Goal: Task Accomplishment & Management: Manage account settings

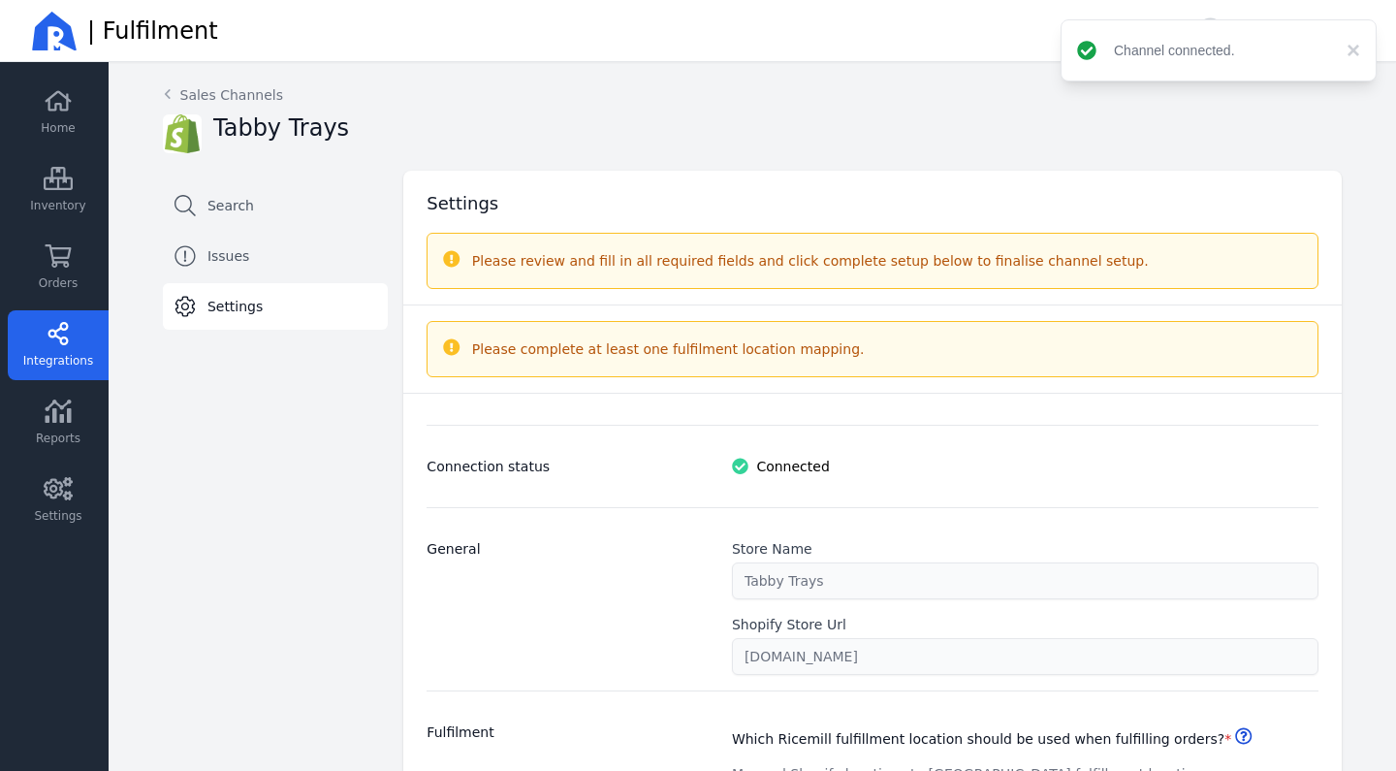
select select "paid_only"
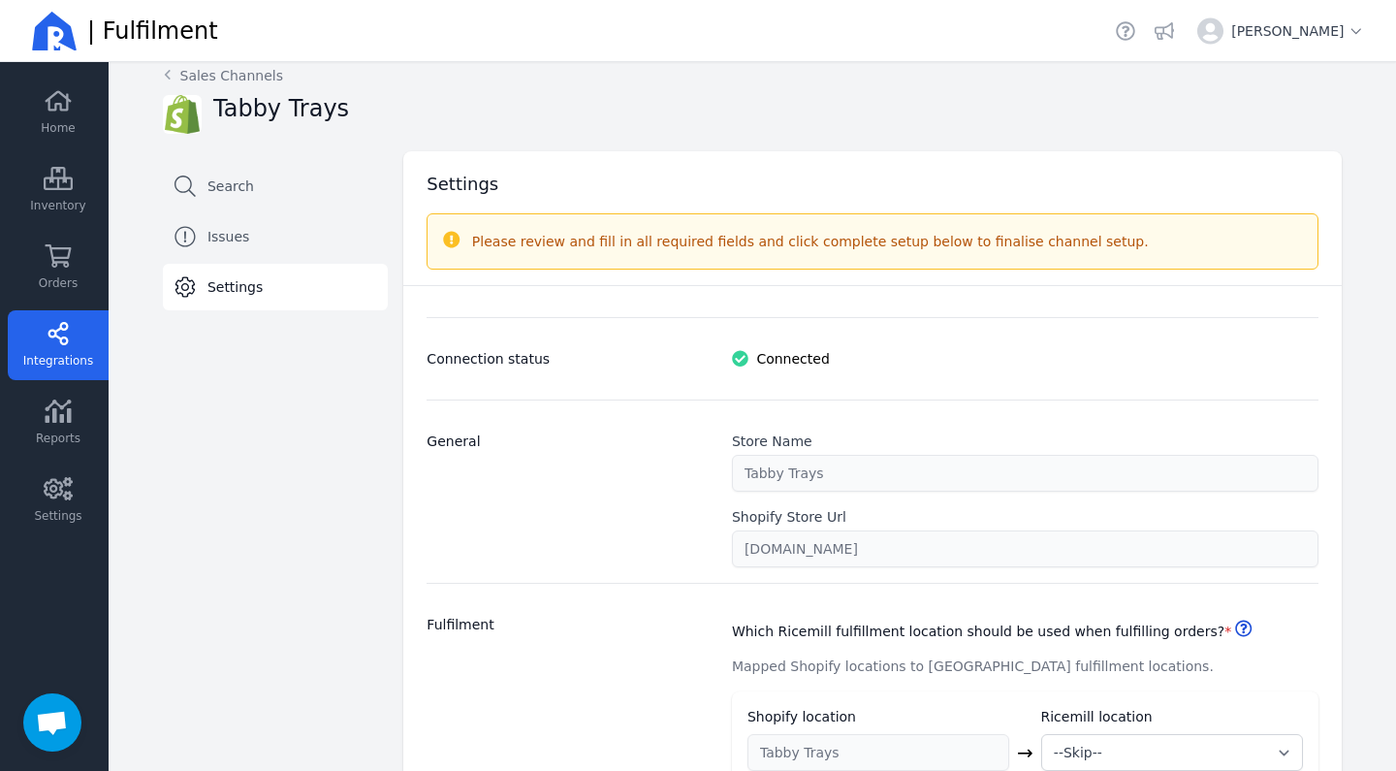
scroll to position [21, 0]
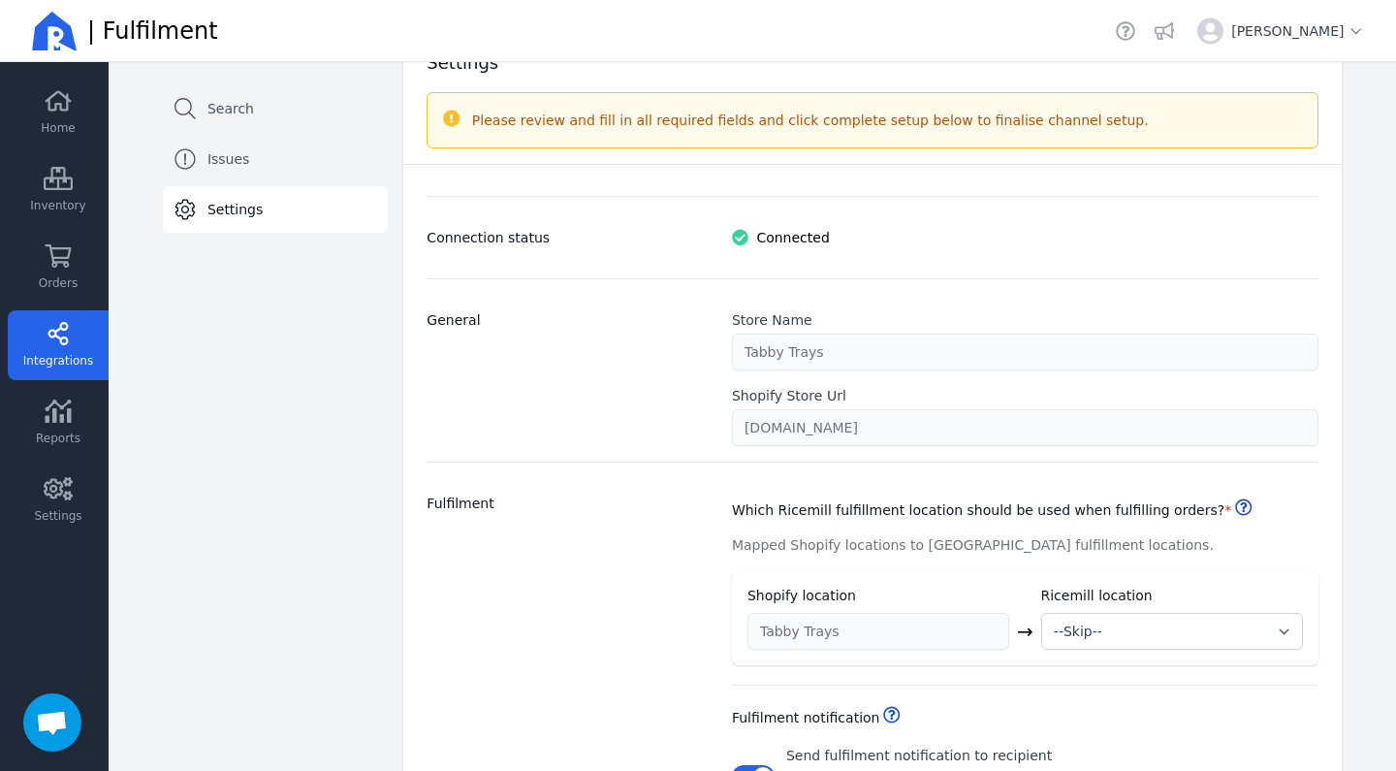
click at [554, 533] on div "Fulfilment" at bounding box center [567, 708] width 282 height 430
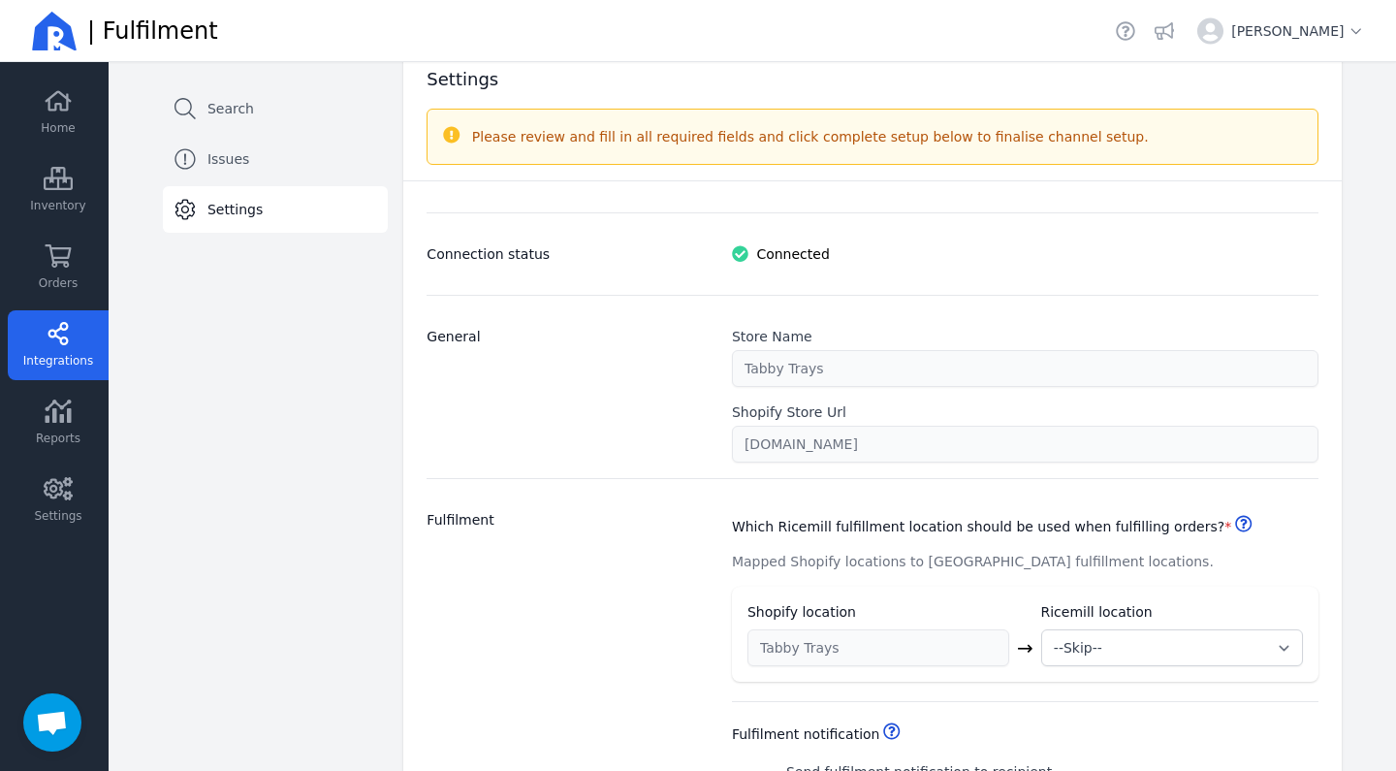
scroll to position [91, 0]
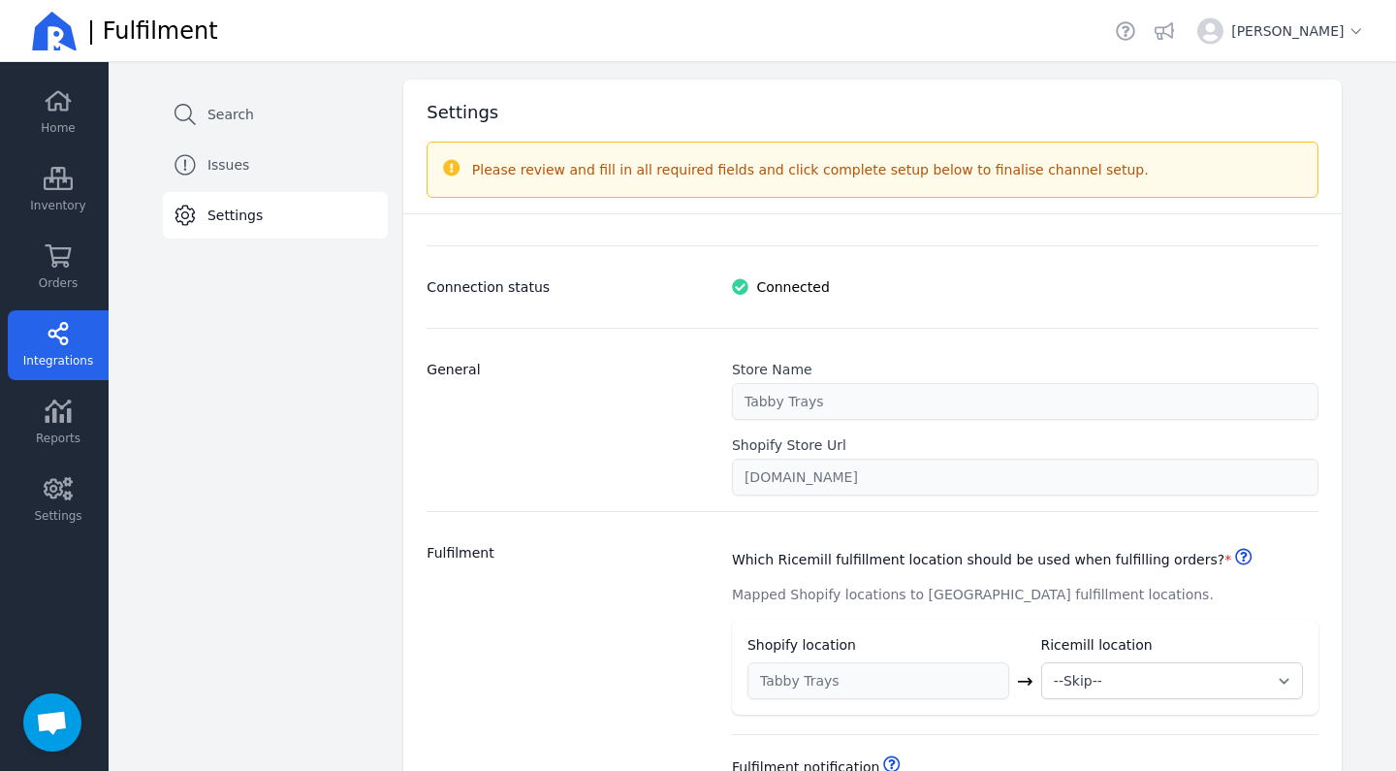
click at [658, 490] on div "General" at bounding box center [567, 428] width 282 height 136
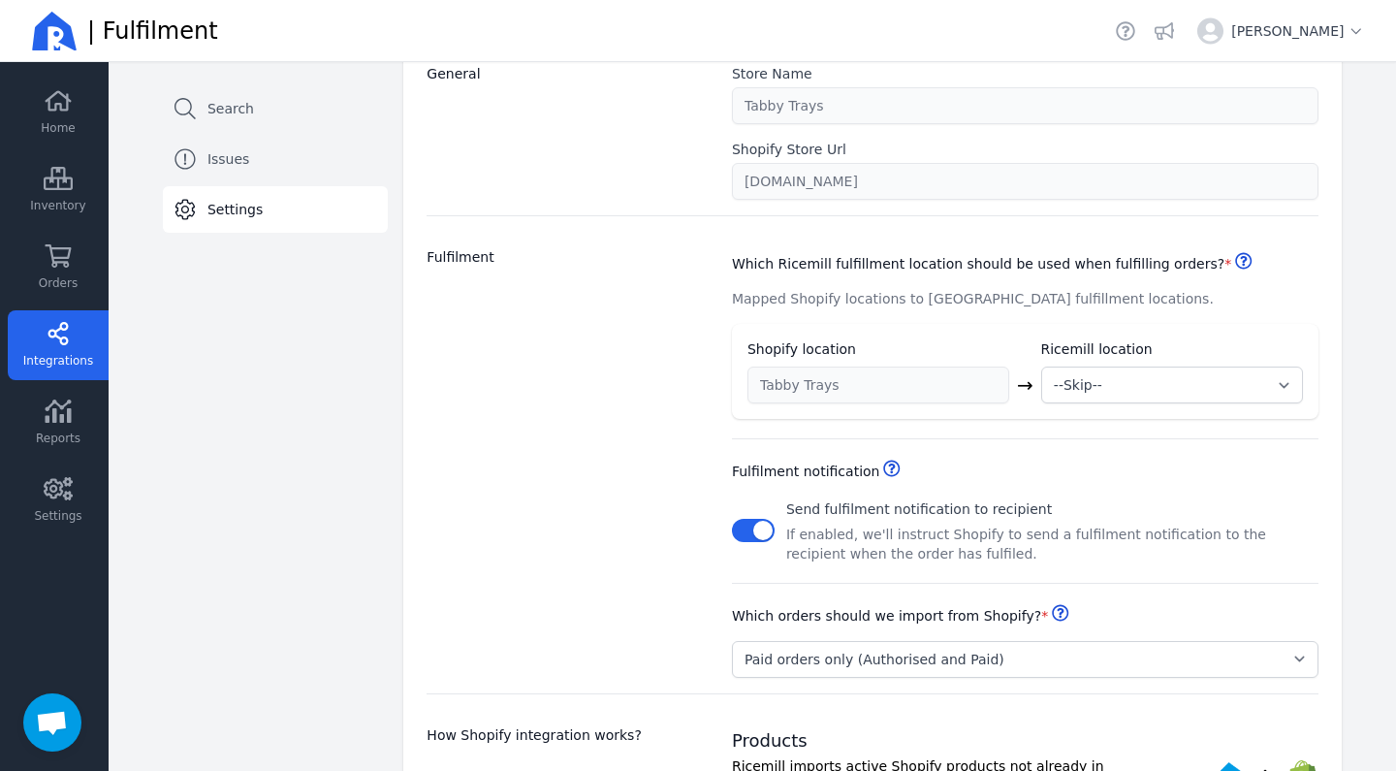
scroll to position [401, 0]
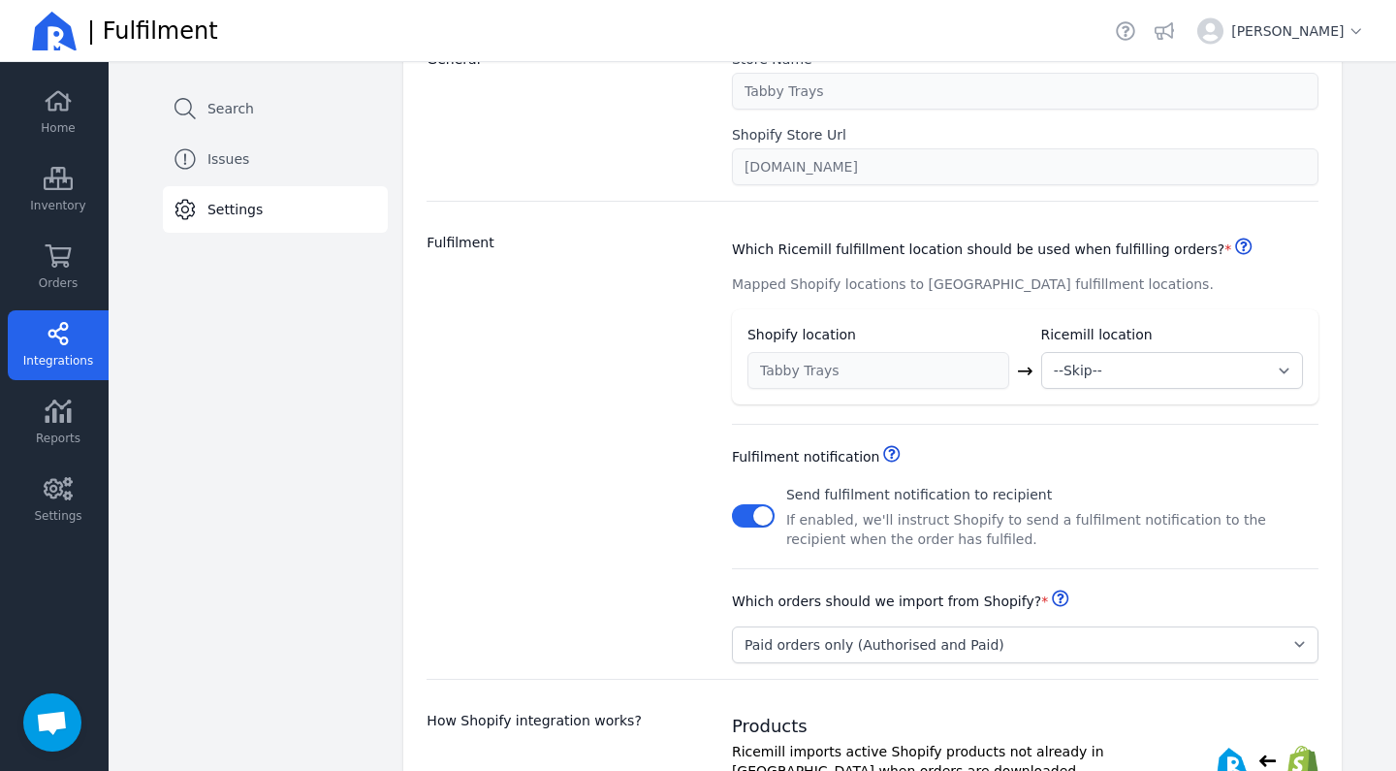
click at [586, 508] on div "Fulfilment" at bounding box center [567, 448] width 282 height 430
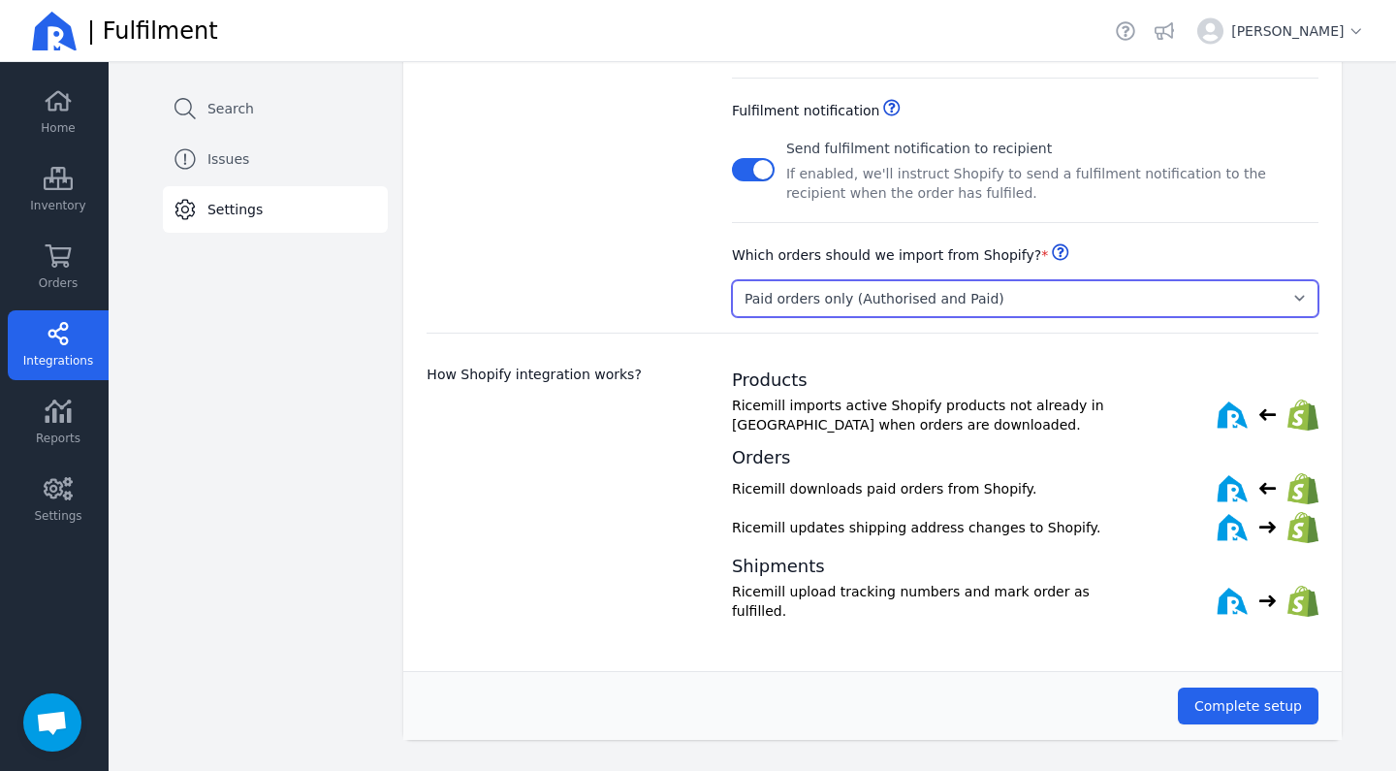
scroll to position [741, 0]
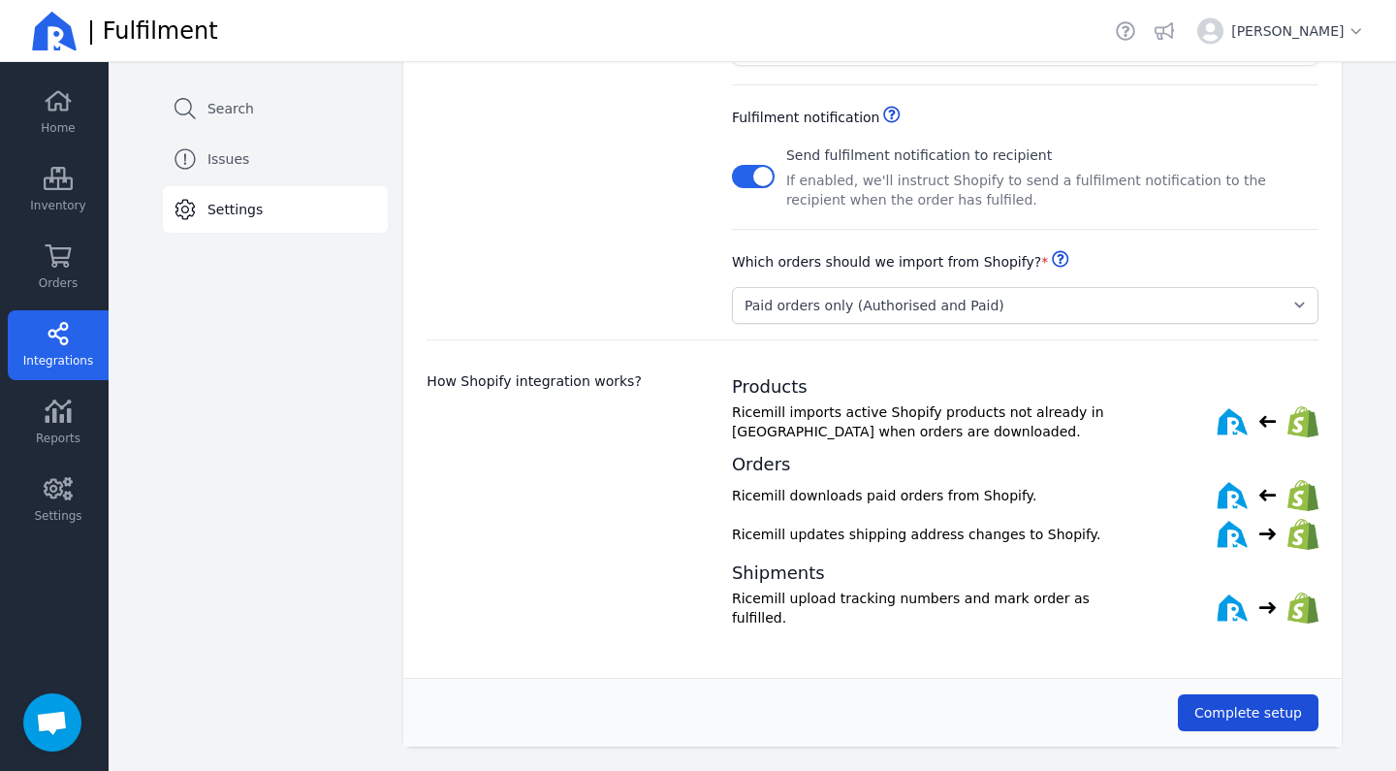
click at [1223, 708] on span "Complete setup" at bounding box center [1248, 713] width 108 height 16
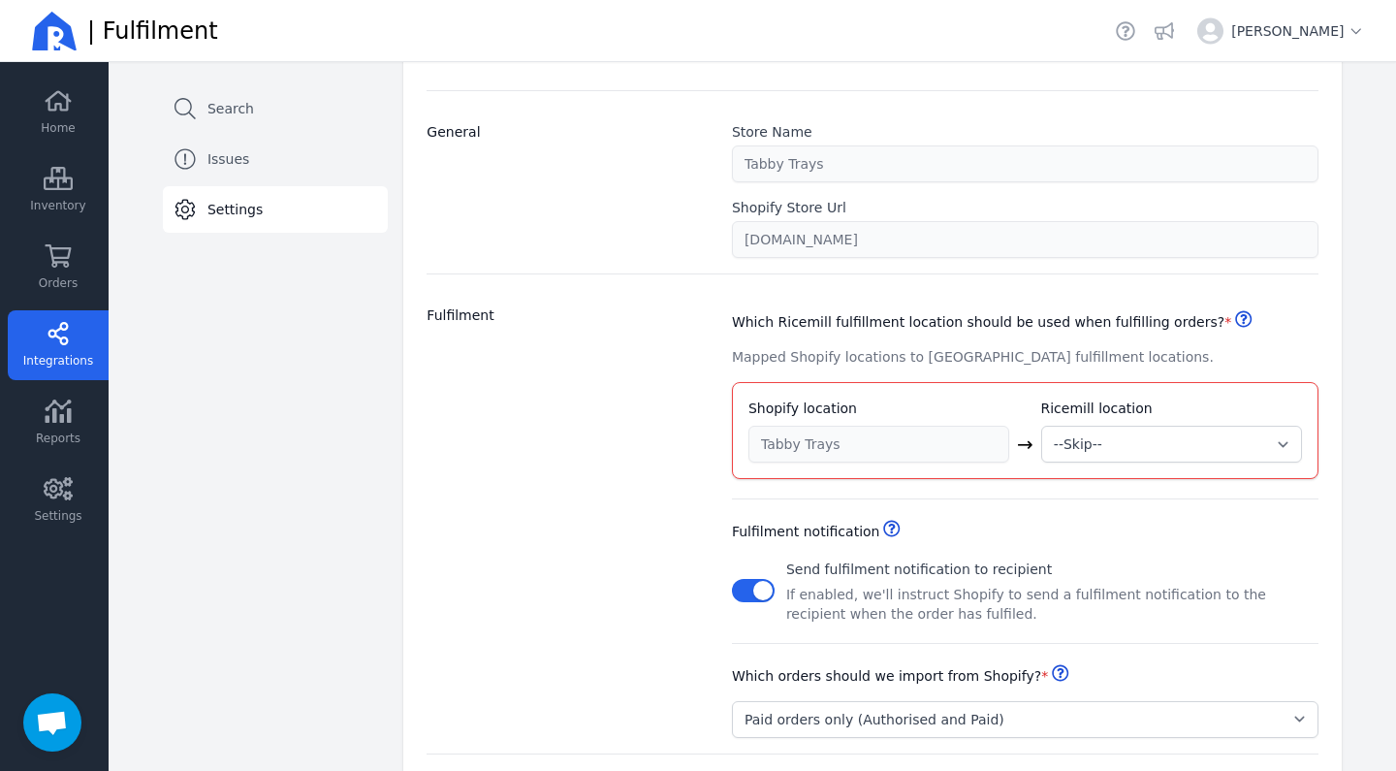
scroll to position [359, 0]
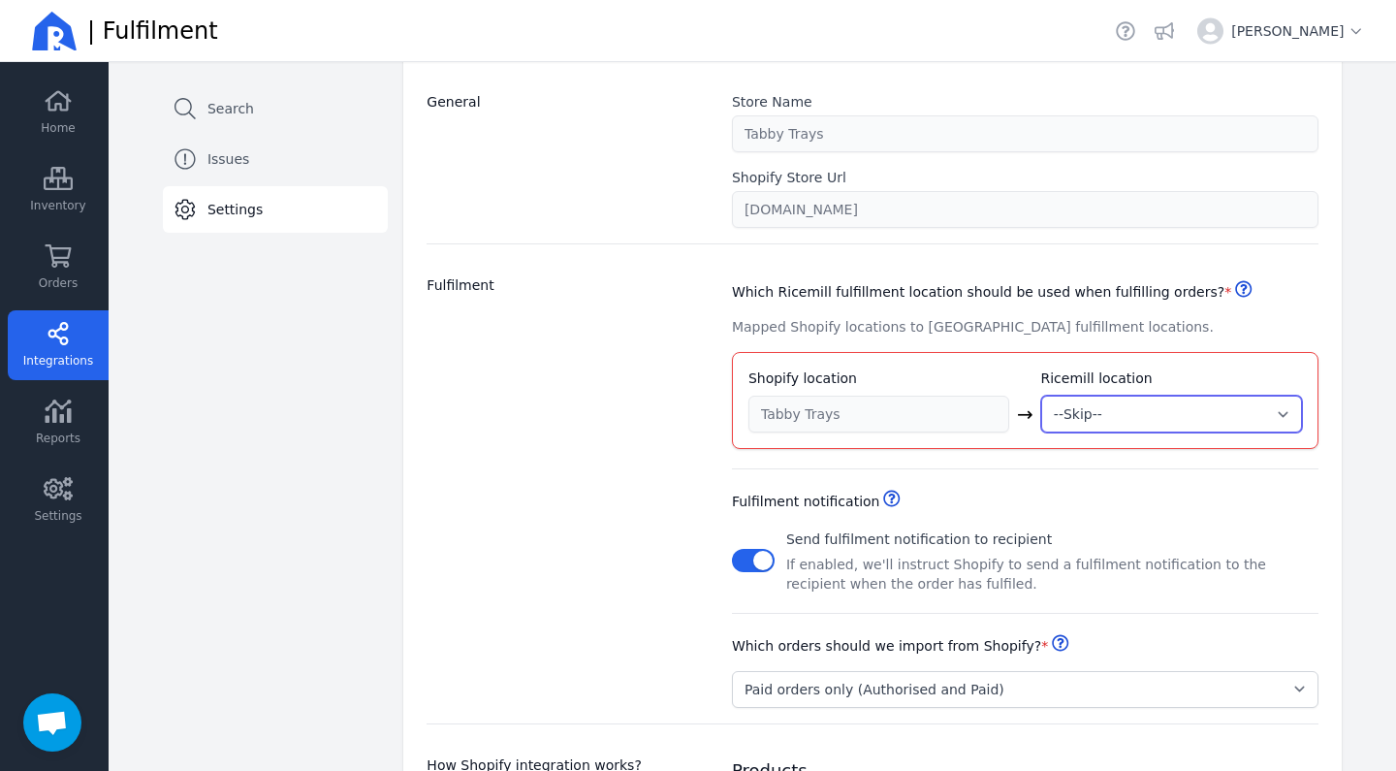
select select "2001"
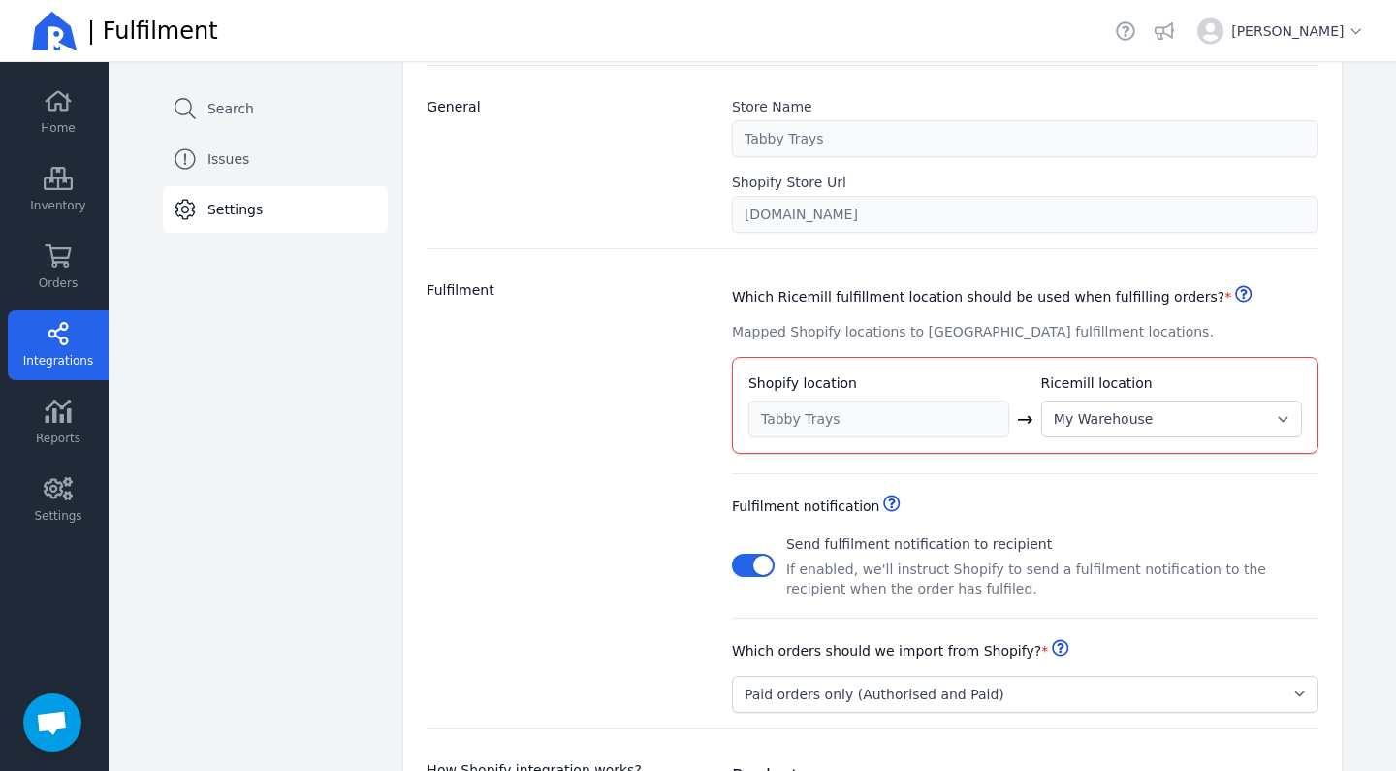
click at [1108, 503] on div "Fulfilment notification Helpdesk Send fulfilment notification to recipient If e…" at bounding box center [1025, 535] width 586 height 123
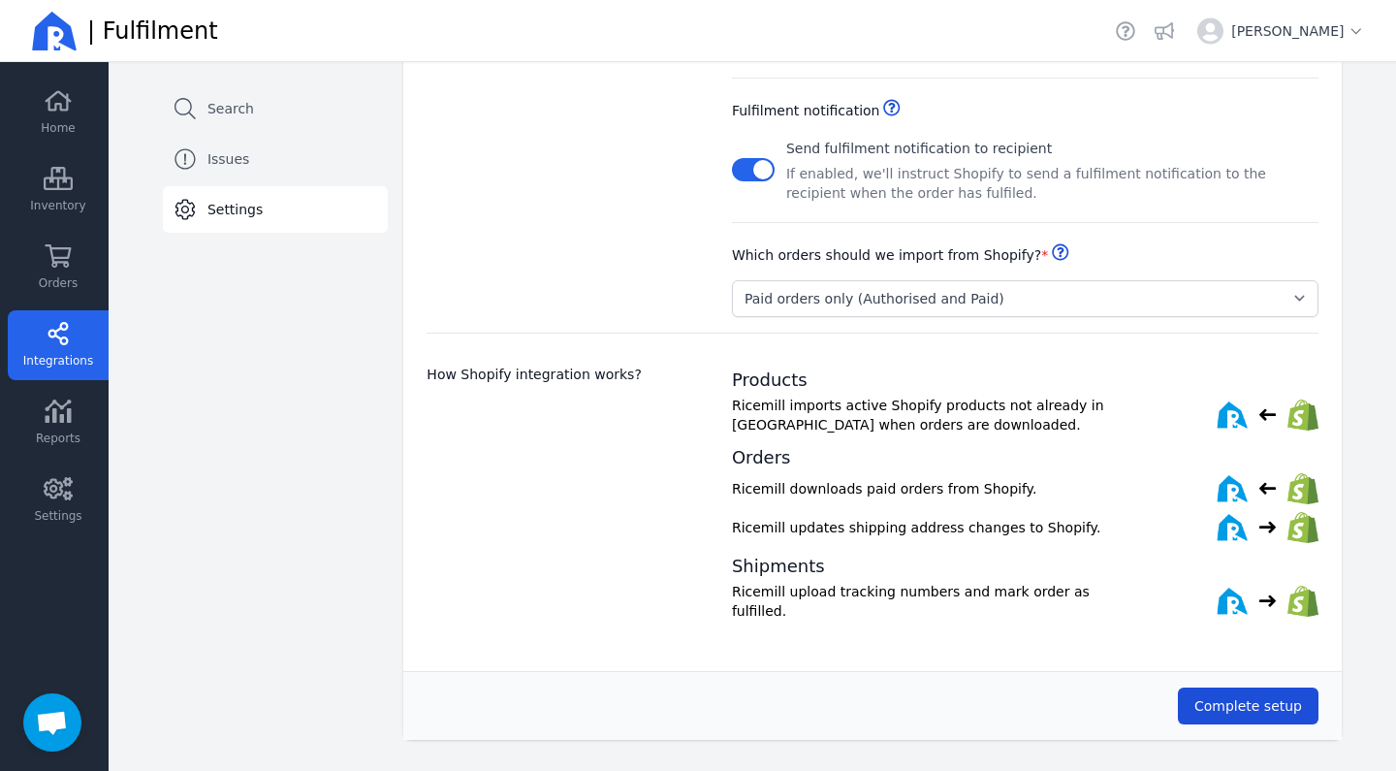
click at [1208, 696] on span "Complete setup" at bounding box center [1248, 705] width 108 height 19
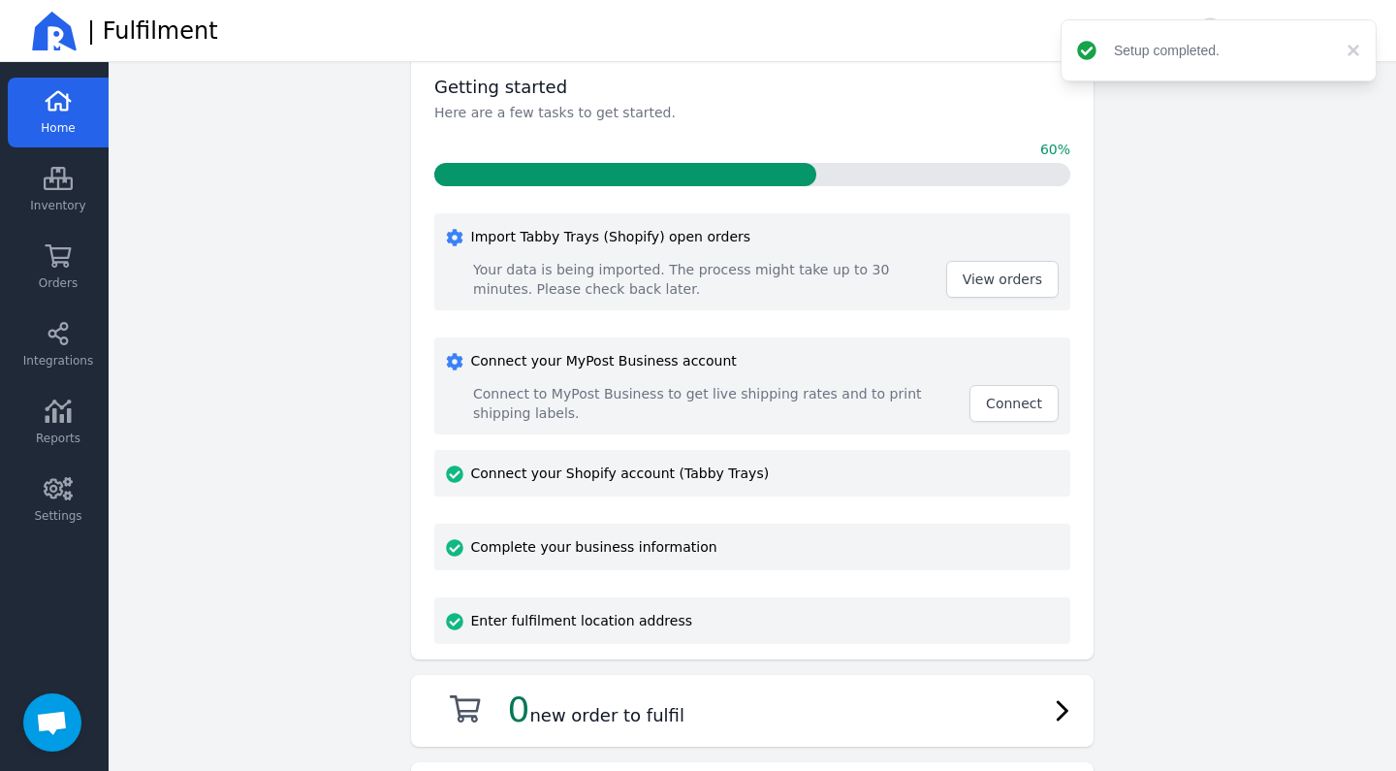
scroll to position [71, 0]
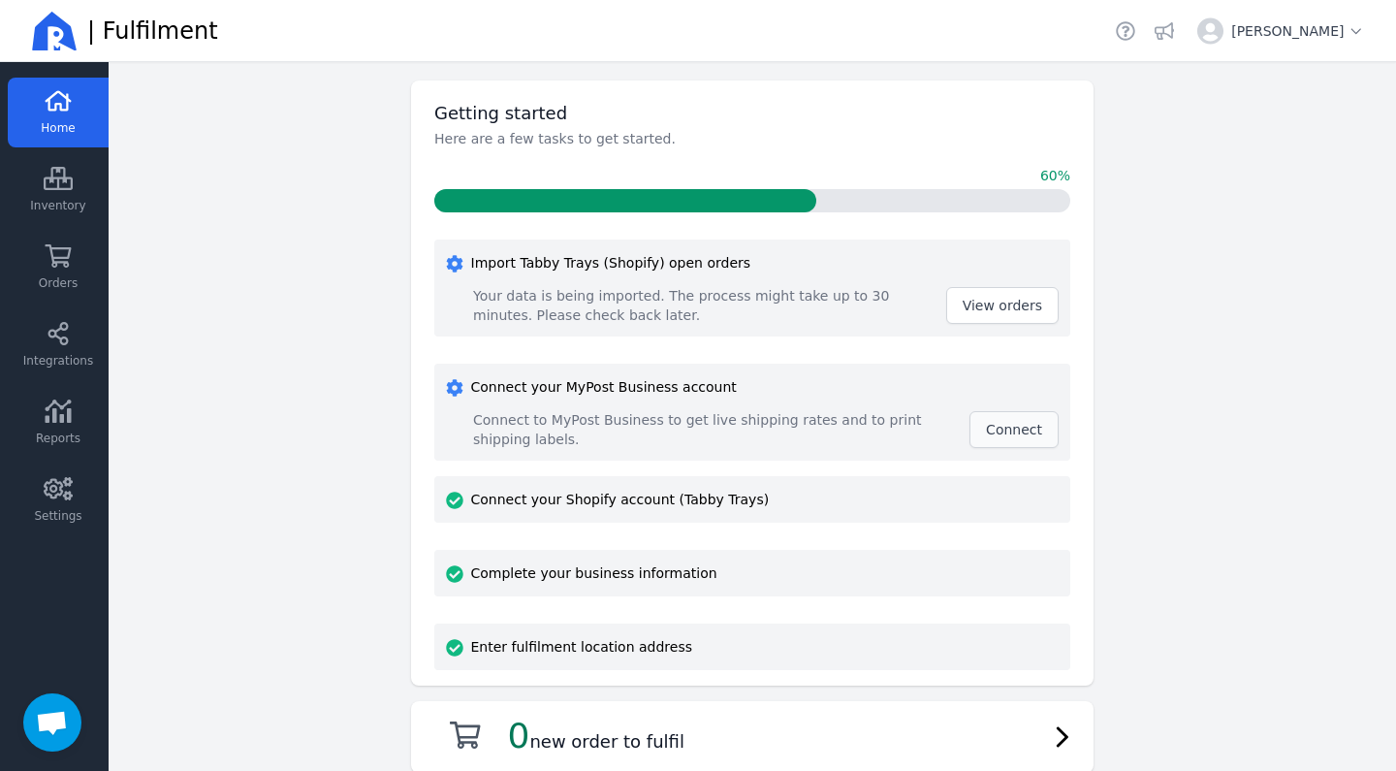
click at [1014, 433] on span "Connect" at bounding box center [1014, 430] width 56 height 16
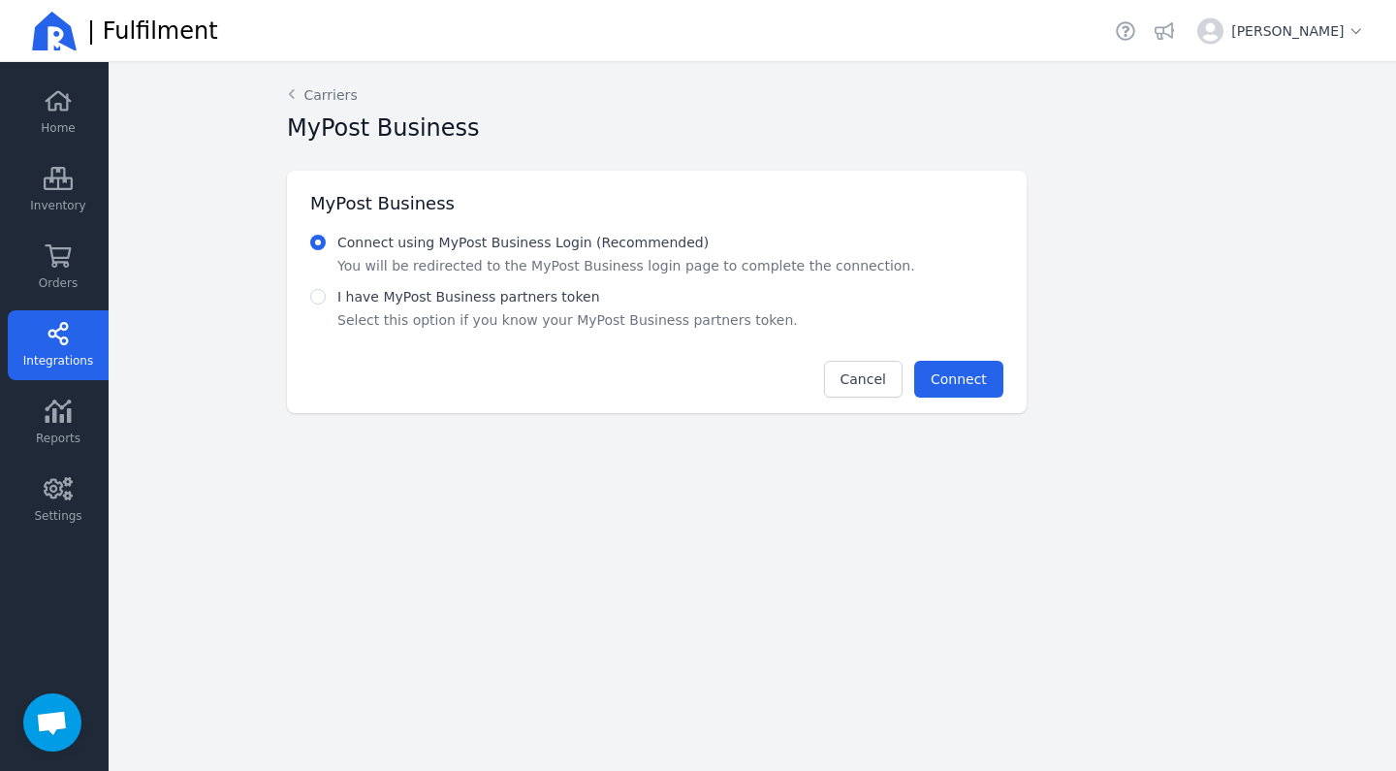
click at [471, 302] on label "I have MyPost Business partners token" at bounding box center [468, 297] width 263 height 16
radio input "false"
radio input "true"
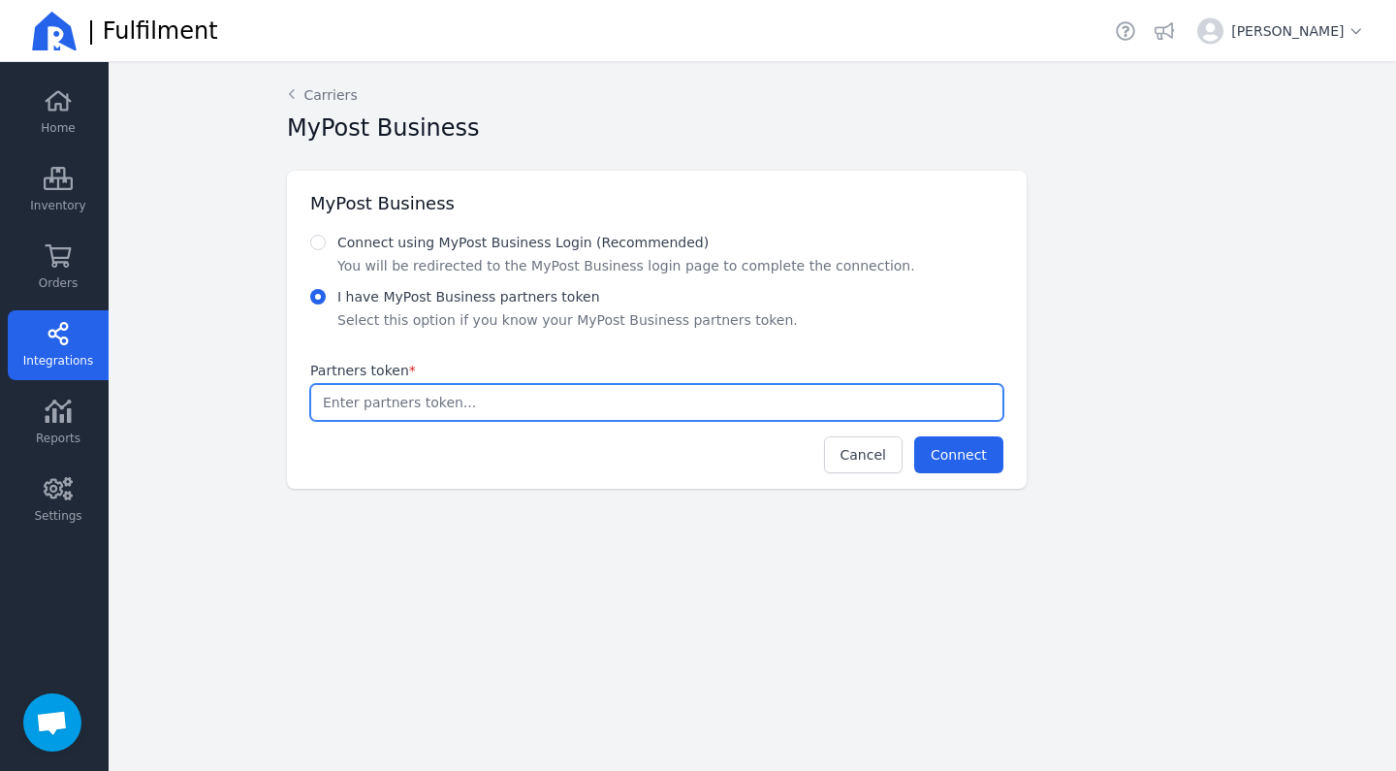
click at [685, 407] on input "Partners token *" at bounding box center [656, 402] width 691 height 35
paste input "6622d129-6545-48fd-8eb5-d0a7443feb34"
click at [961, 452] on span "Connect" at bounding box center [959, 455] width 56 height 16
click at [772, 391] on input "6622d129-6545-48fd-8eb5-d0a7443feb34" at bounding box center [656, 402] width 691 height 35
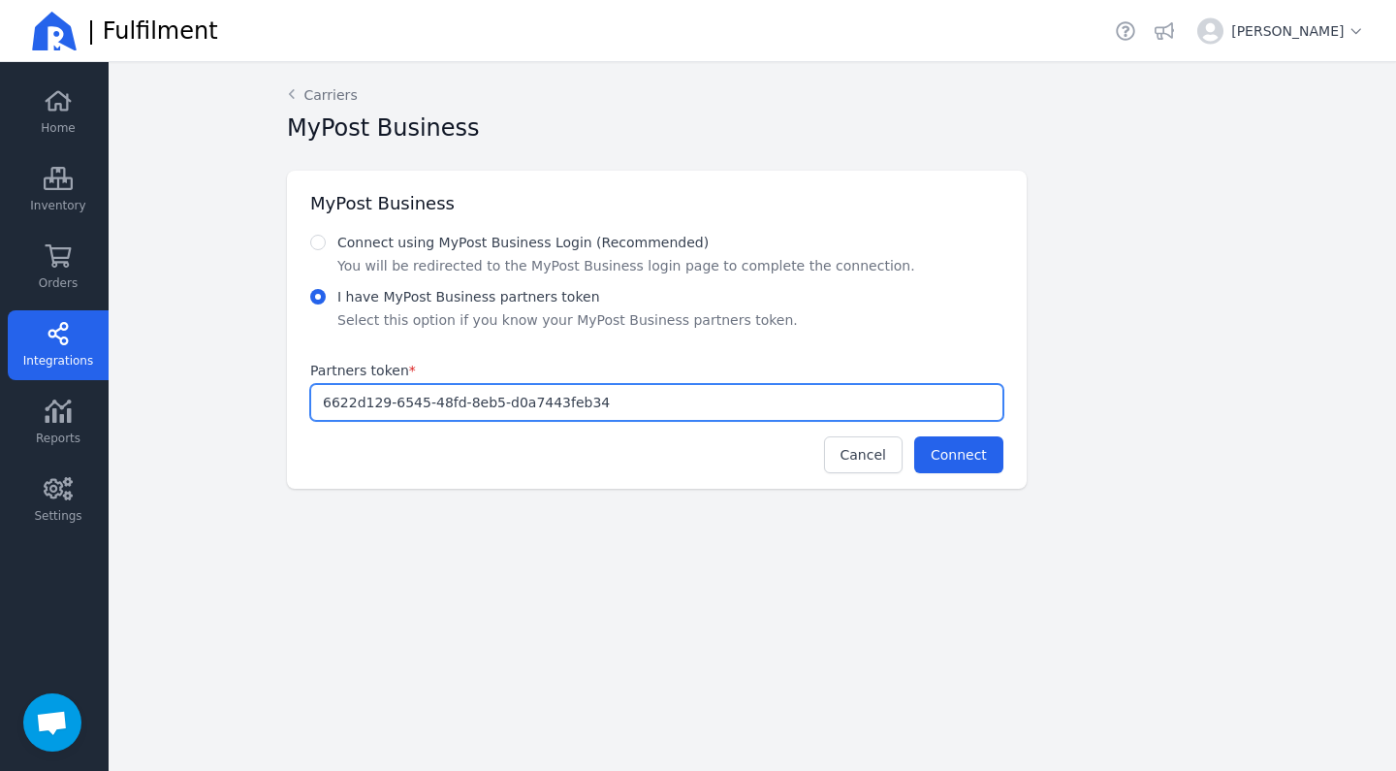
click at [772, 391] on input "6622d129-6545-48fd-8eb5-d0a7443feb34" at bounding box center [656, 402] width 691 height 35
paste input "c3139bfe-b190-4cb3-a9e8-544a087fc156"
type input "c3139bfe-b190-4cb3-a9e8-544a087fc156"
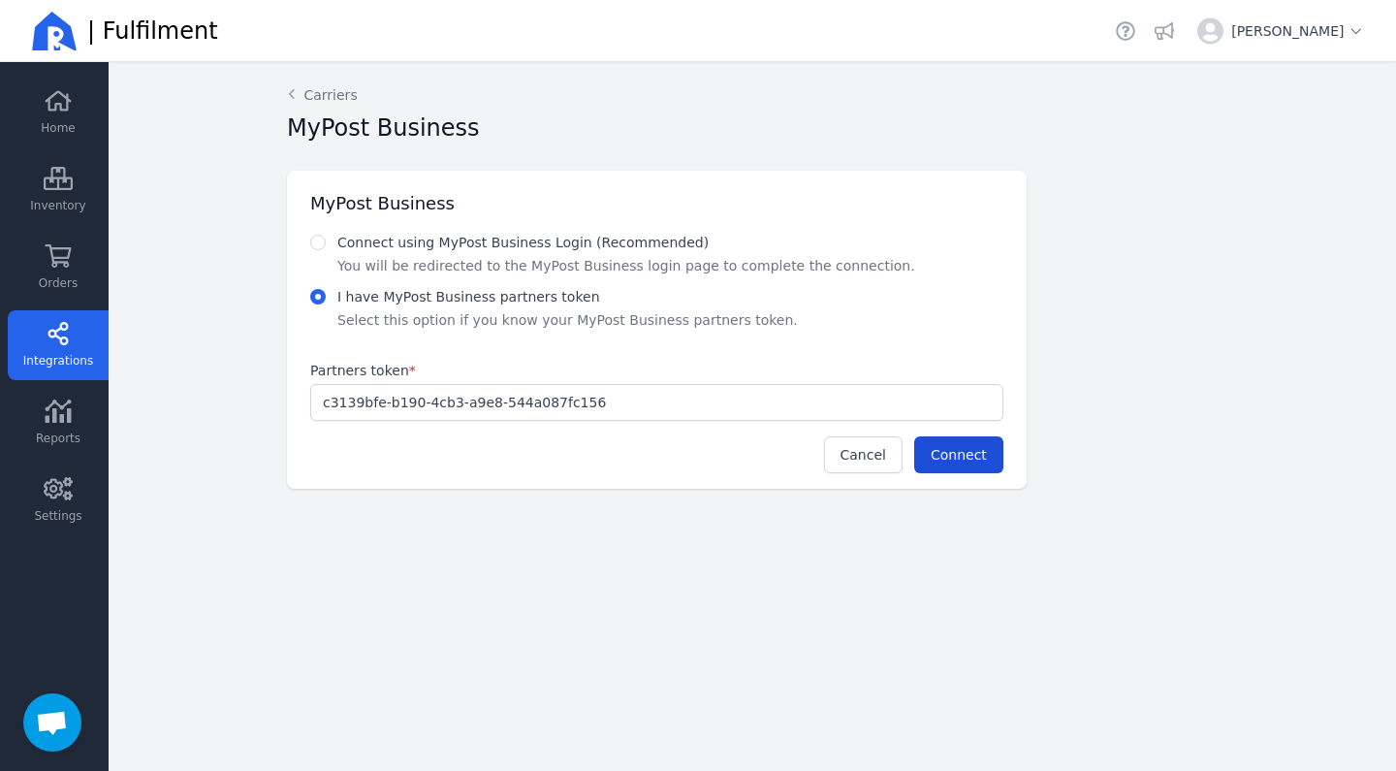
click at [940, 464] on button "Connect" at bounding box center [958, 454] width 89 height 37
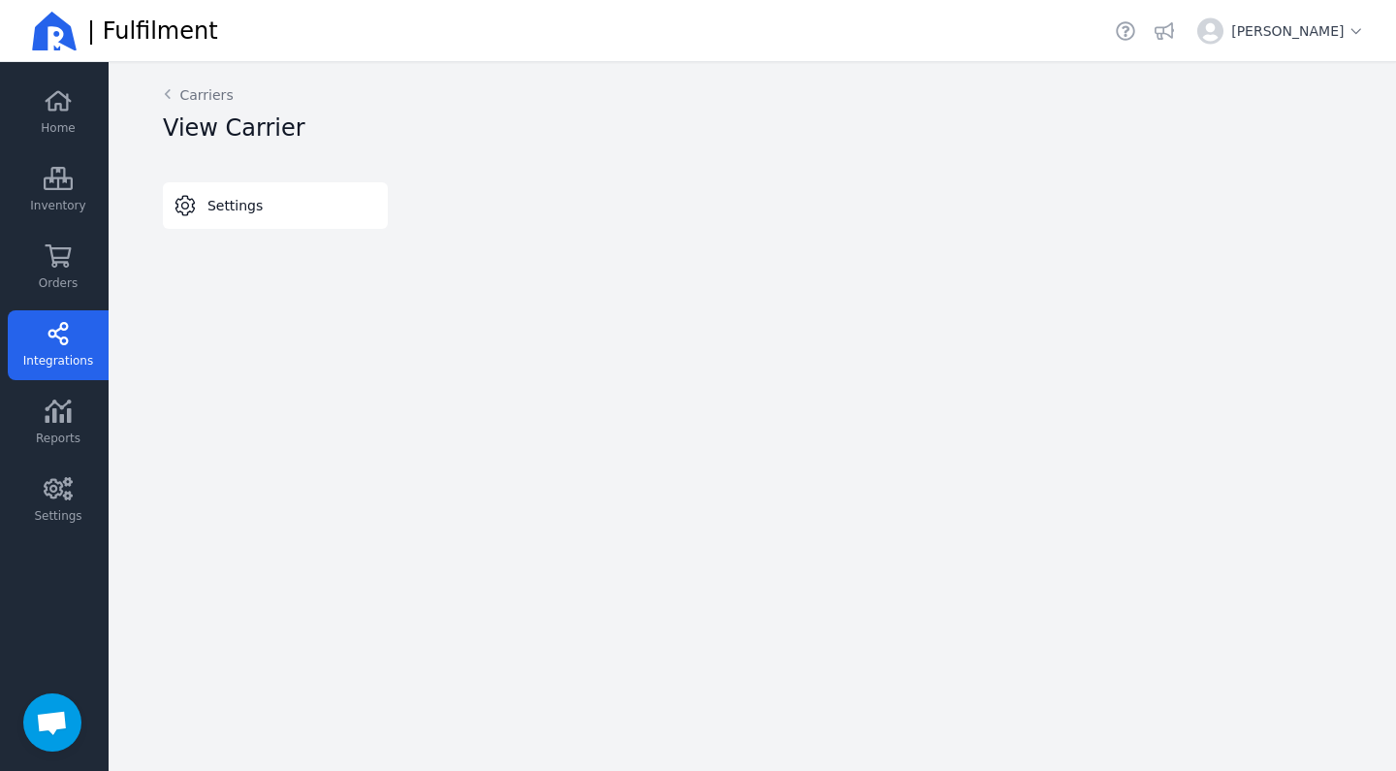
select select "STORED_PAYMENT"
select select "THERMAL-LABEL-A6-1PP"
select select "SALE_OF_GOODS"
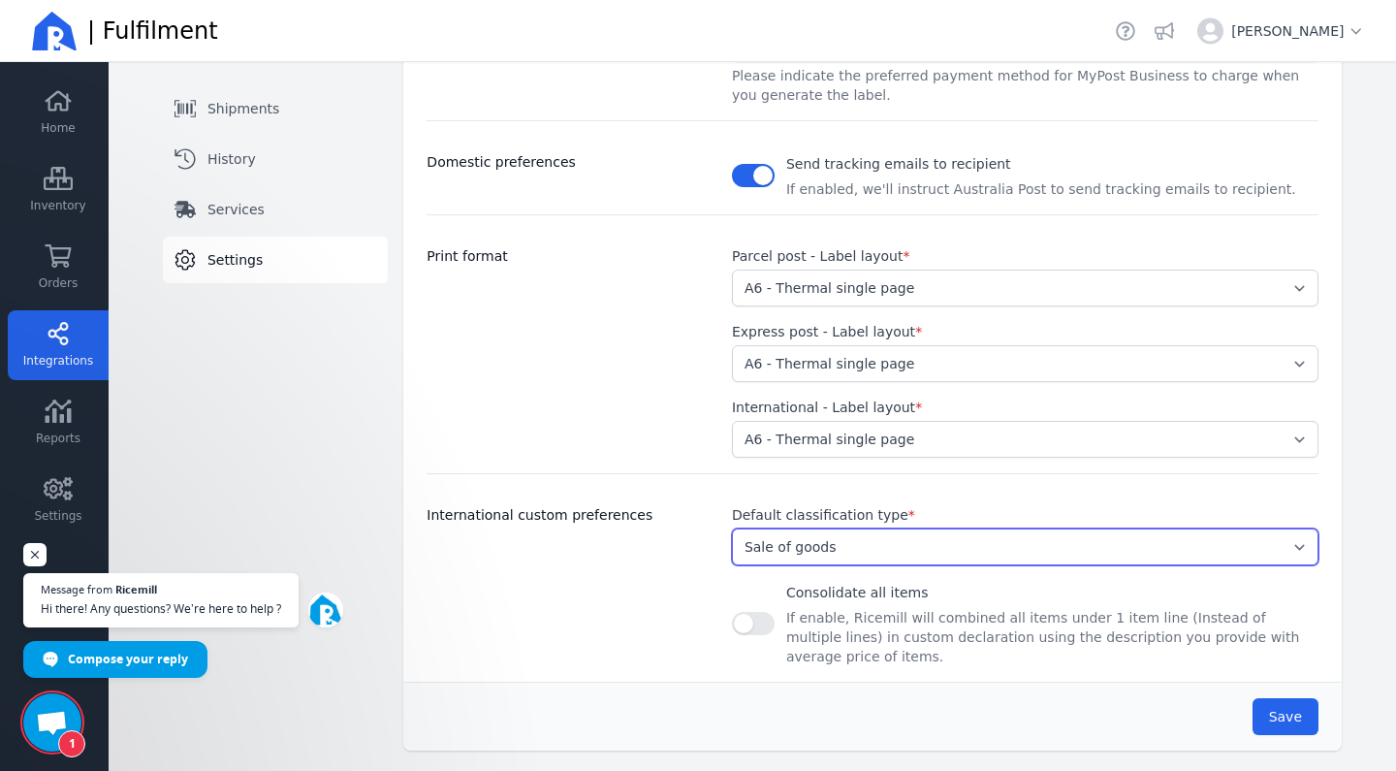
scroll to position [484, 0]
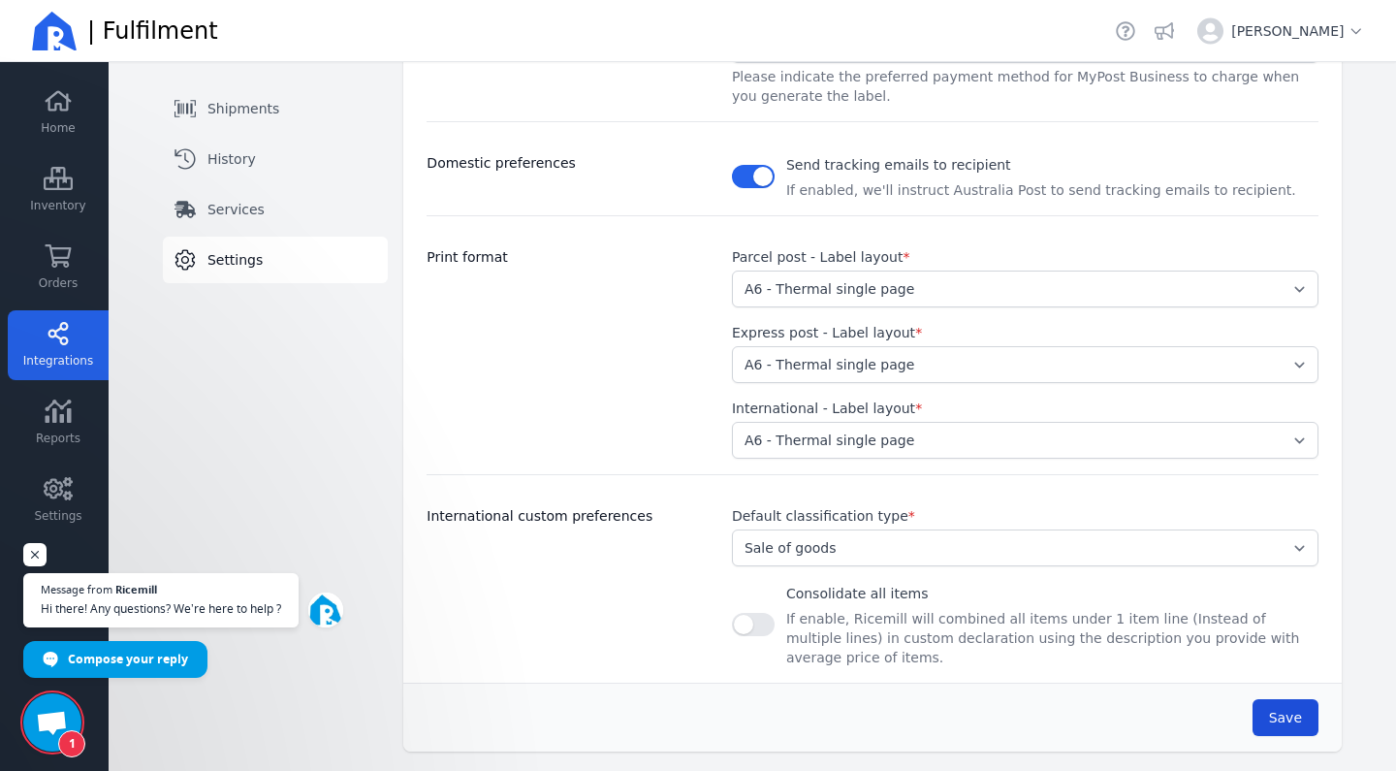
click at [1278, 708] on span "Save" at bounding box center [1285, 717] width 33 height 19
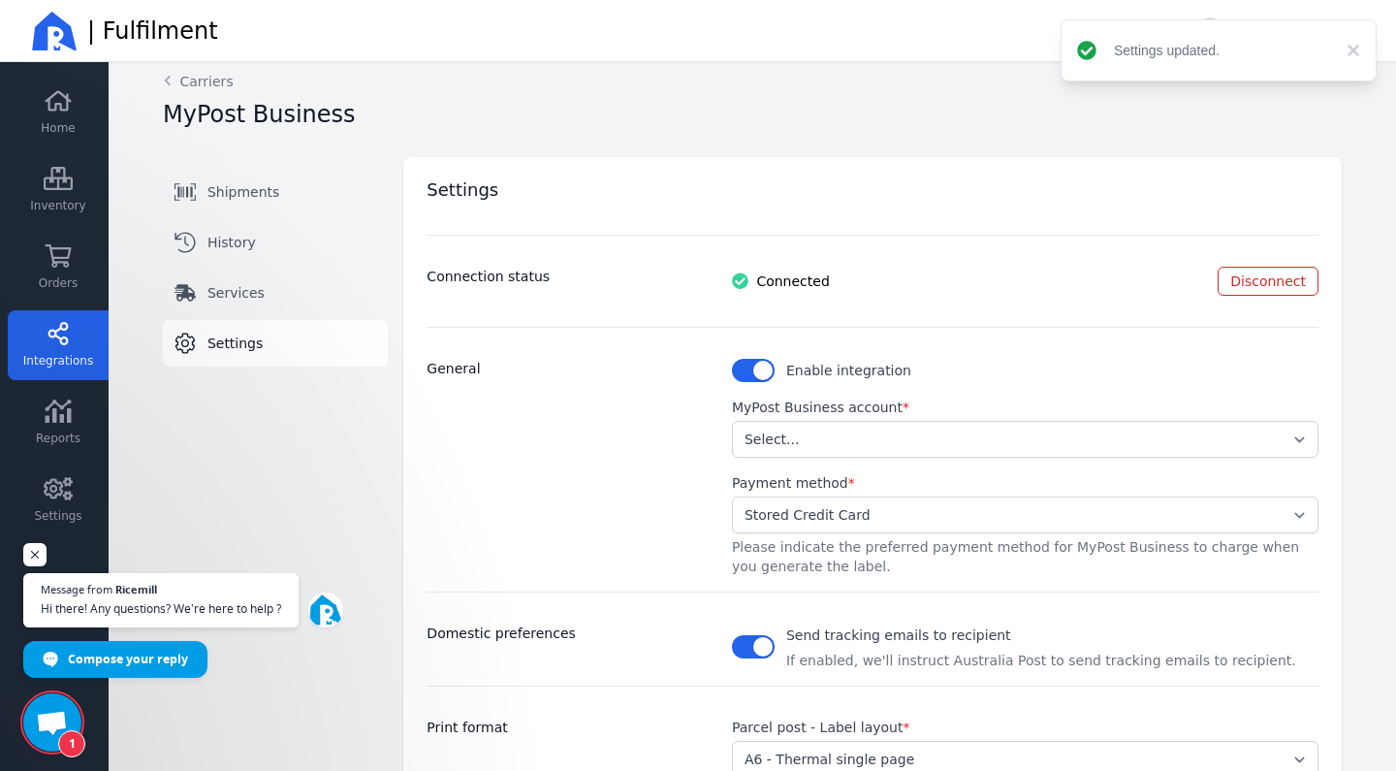
scroll to position [0, 0]
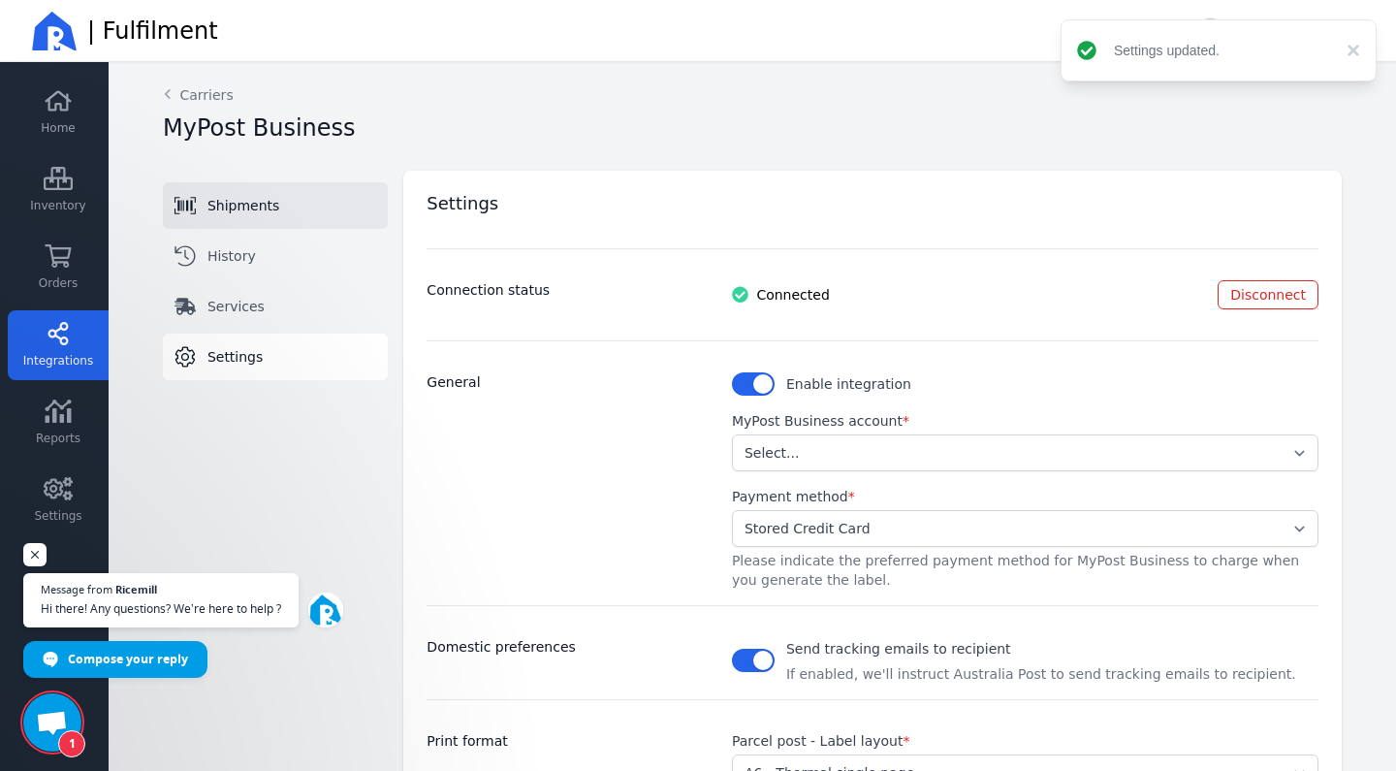
click at [302, 196] on link "Shipments" at bounding box center [275, 205] width 225 height 47
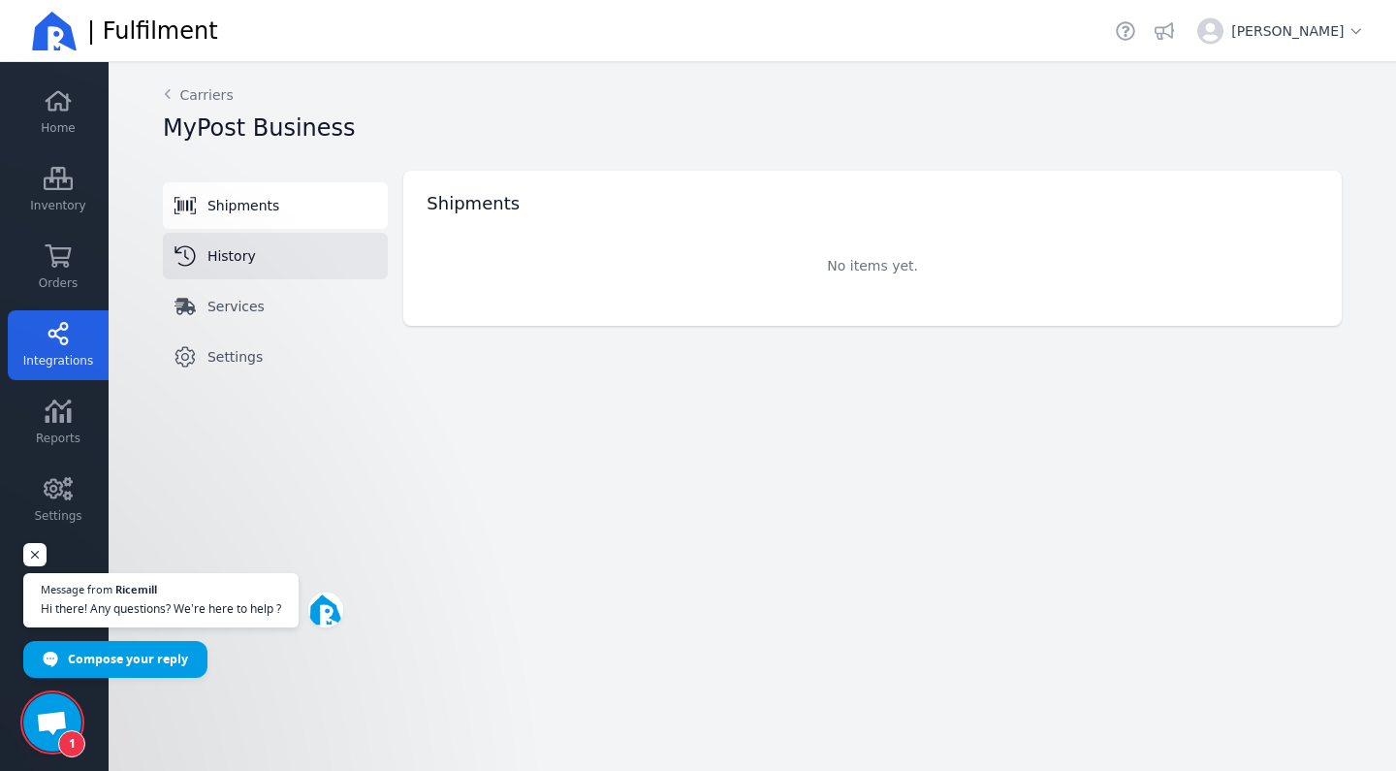
click at [310, 240] on link "History" at bounding box center [275, 256] width 225 height 47
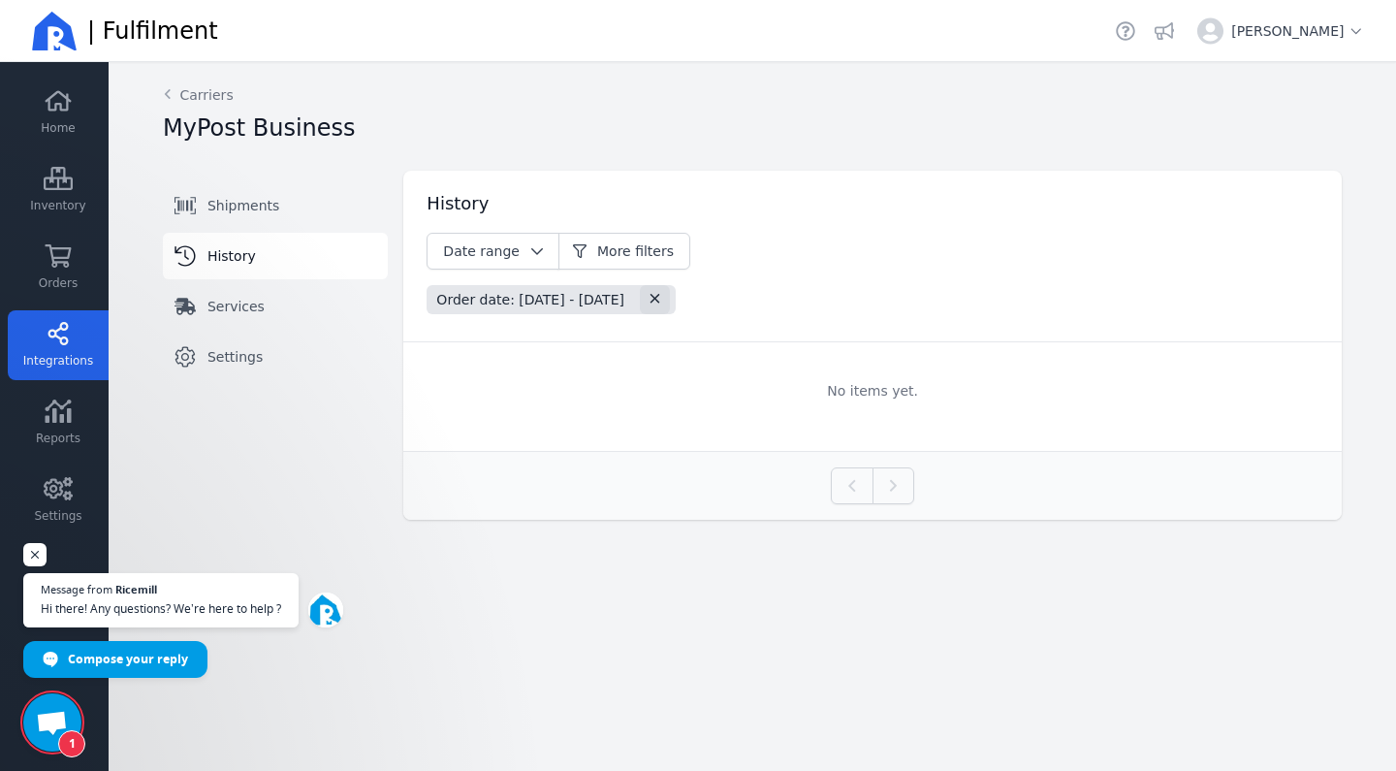
click at [660, 302] on icon "button" at bounding box center [655, 299] width 10 height 10
click at [488, 248] on span "Date range" at bounding box center [481, 251] width 77 height 16
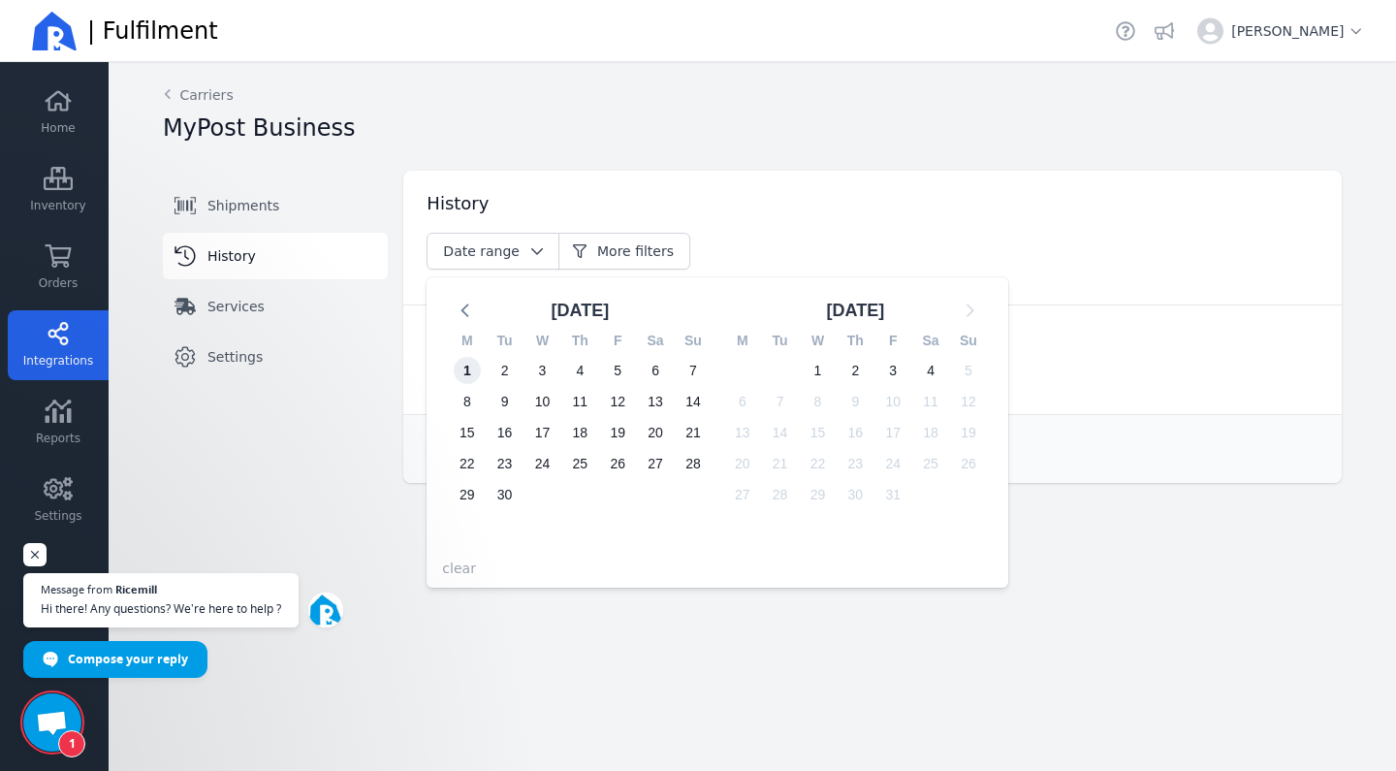
click at [468, 358] on span "1" at bounding box center [467, 370] width 27 height 27
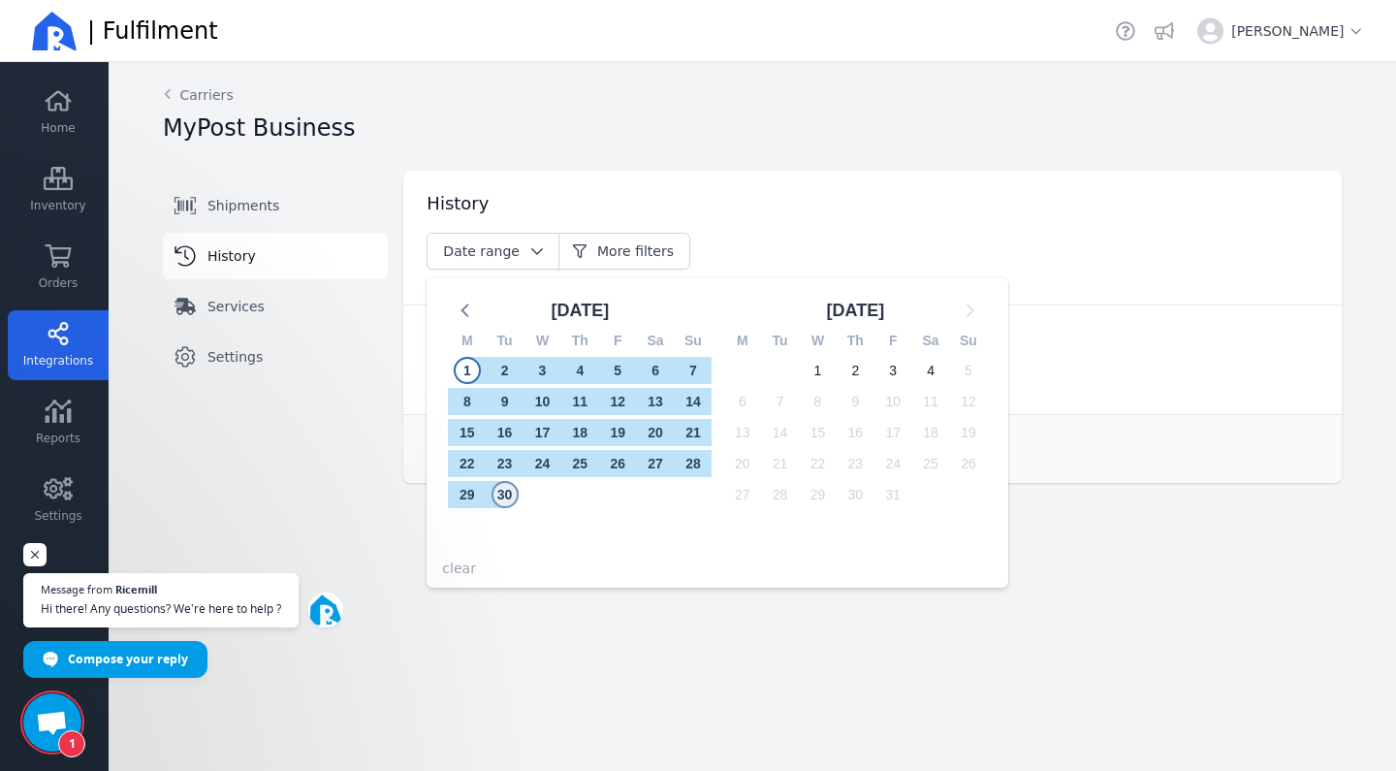
click at [505, 494] on span "30" at bounding box center [504, 494] width 27 height 27
click at [574, 672] on main "Back Carriers MyPost Business Shipments History Services Settings Switch tab Sh…" at bounding box center [752, 416] width 1287 height 709
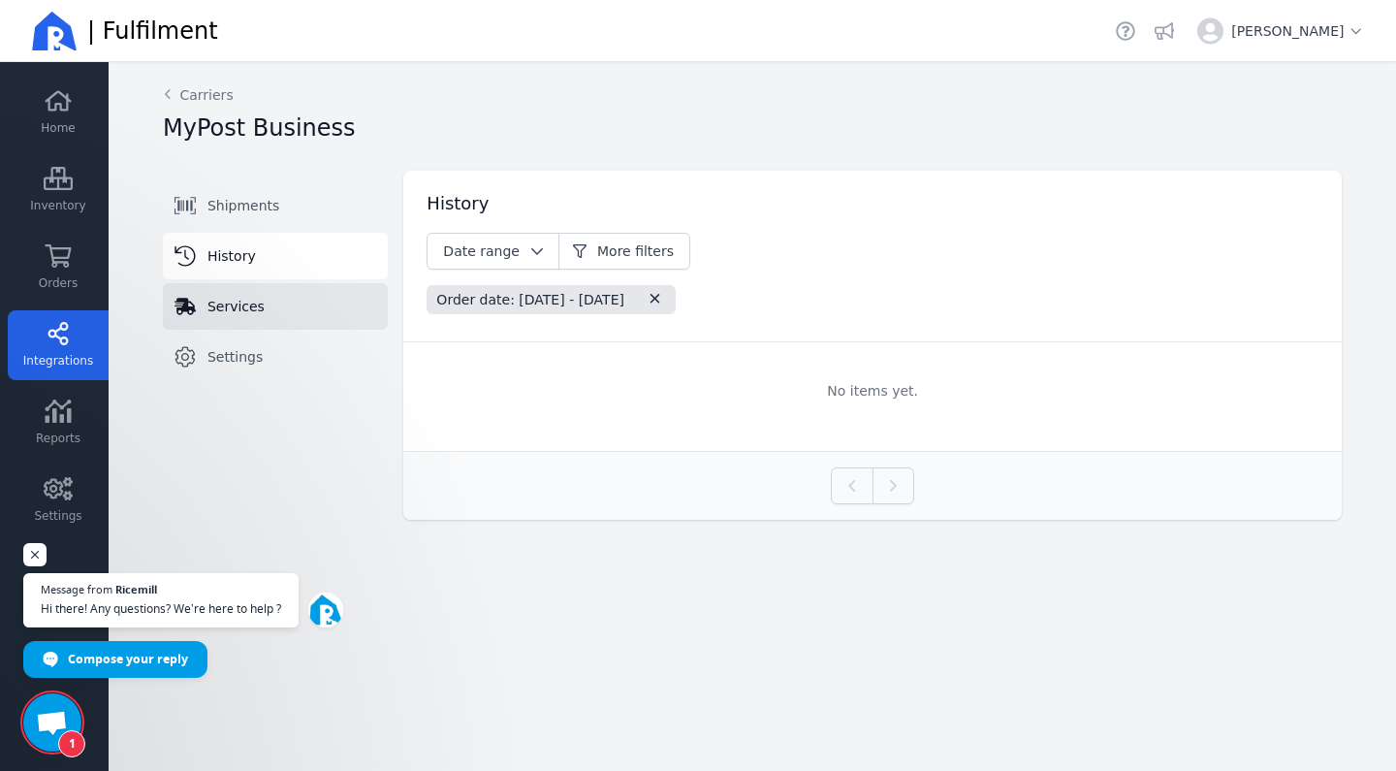
click at [316, 310] on link "Services" at bounding box center [275, 306] width 225 height 47
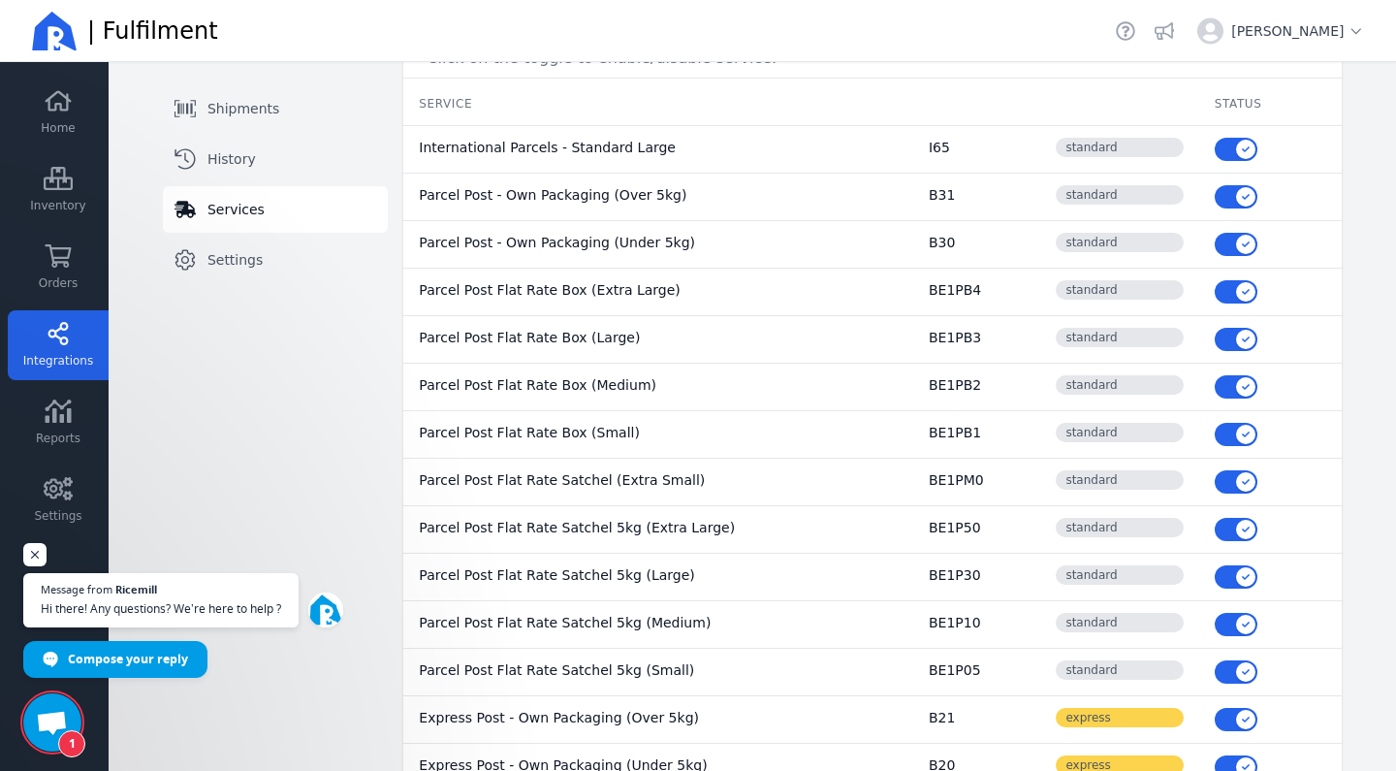
scroll to position [177, 0]
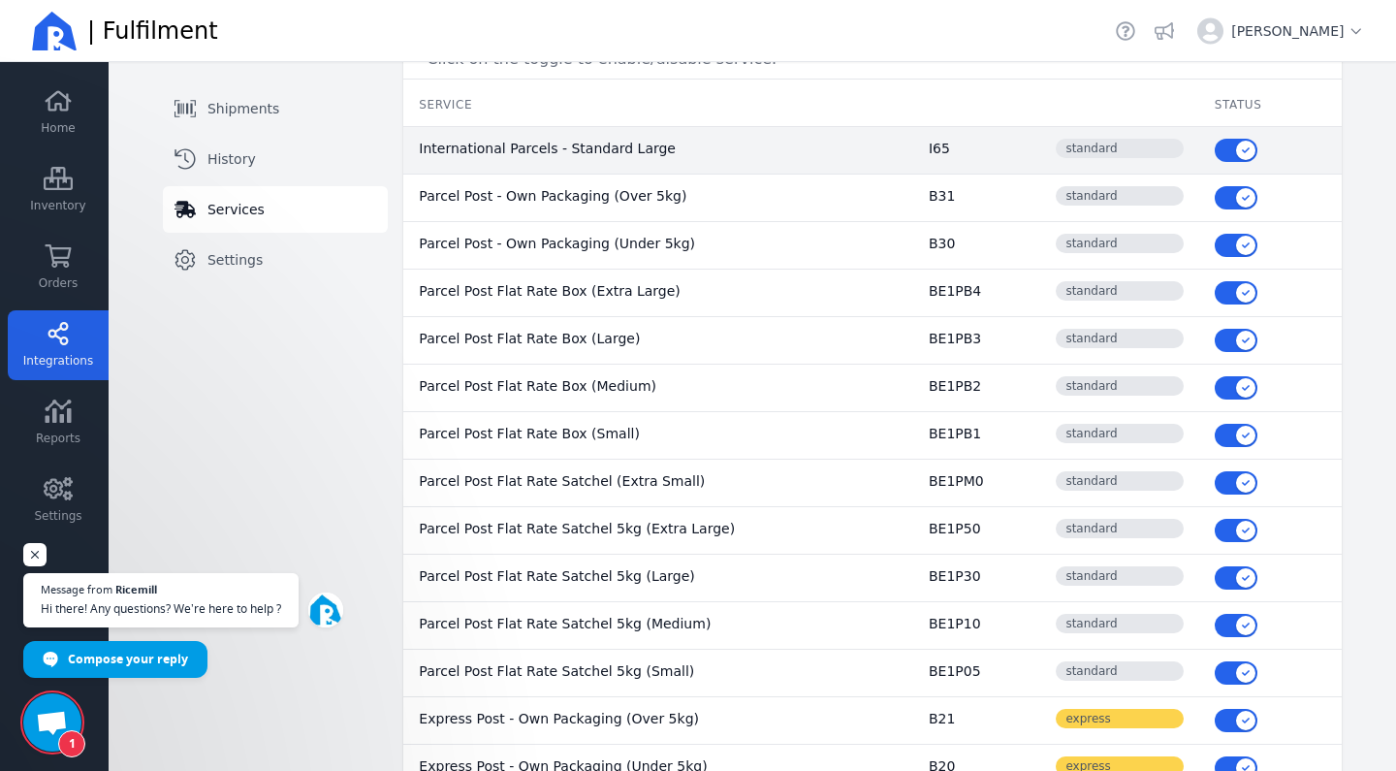
click at [1236, 145] on button "button" at bounding box center [1236, 150] width 43 height 23
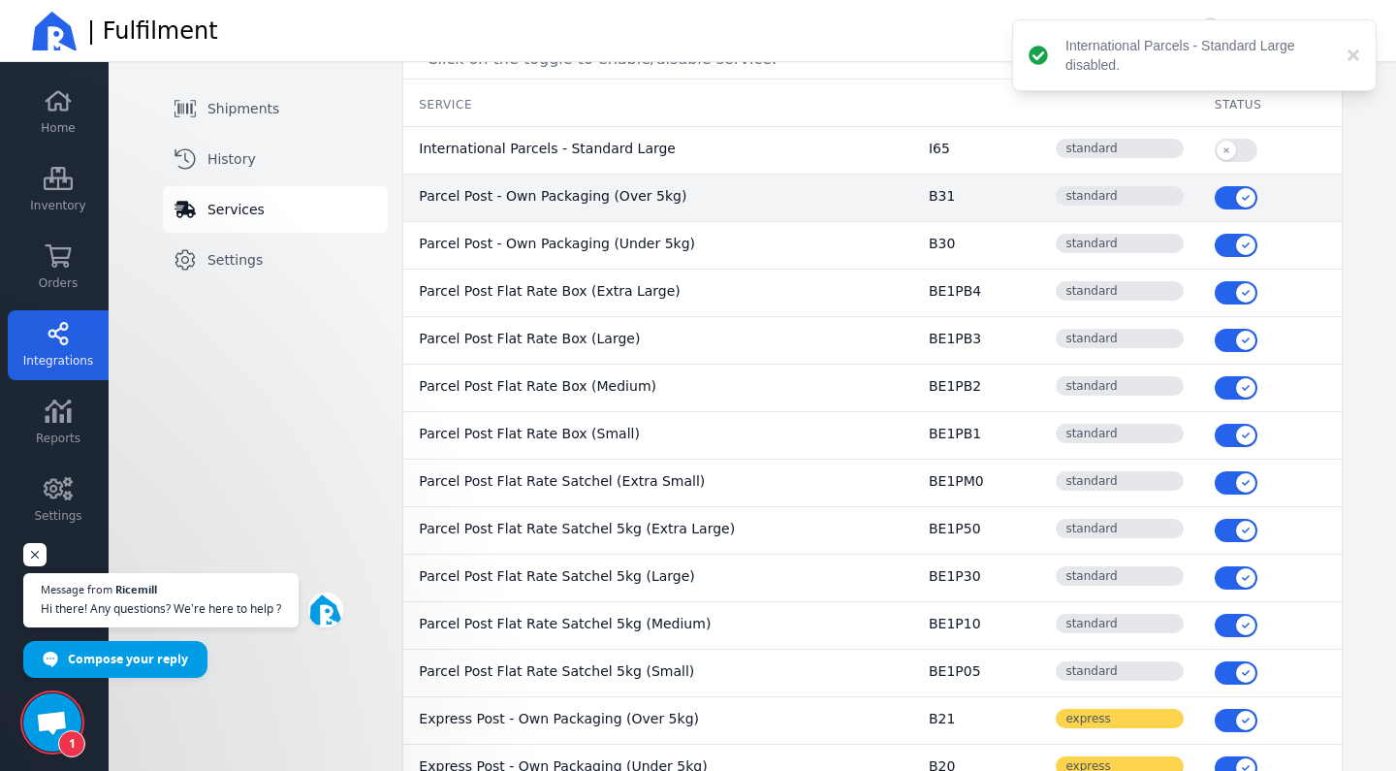
click at [1235, 197] on button "button" at bounding box center [1236, 197] width 43 height 23
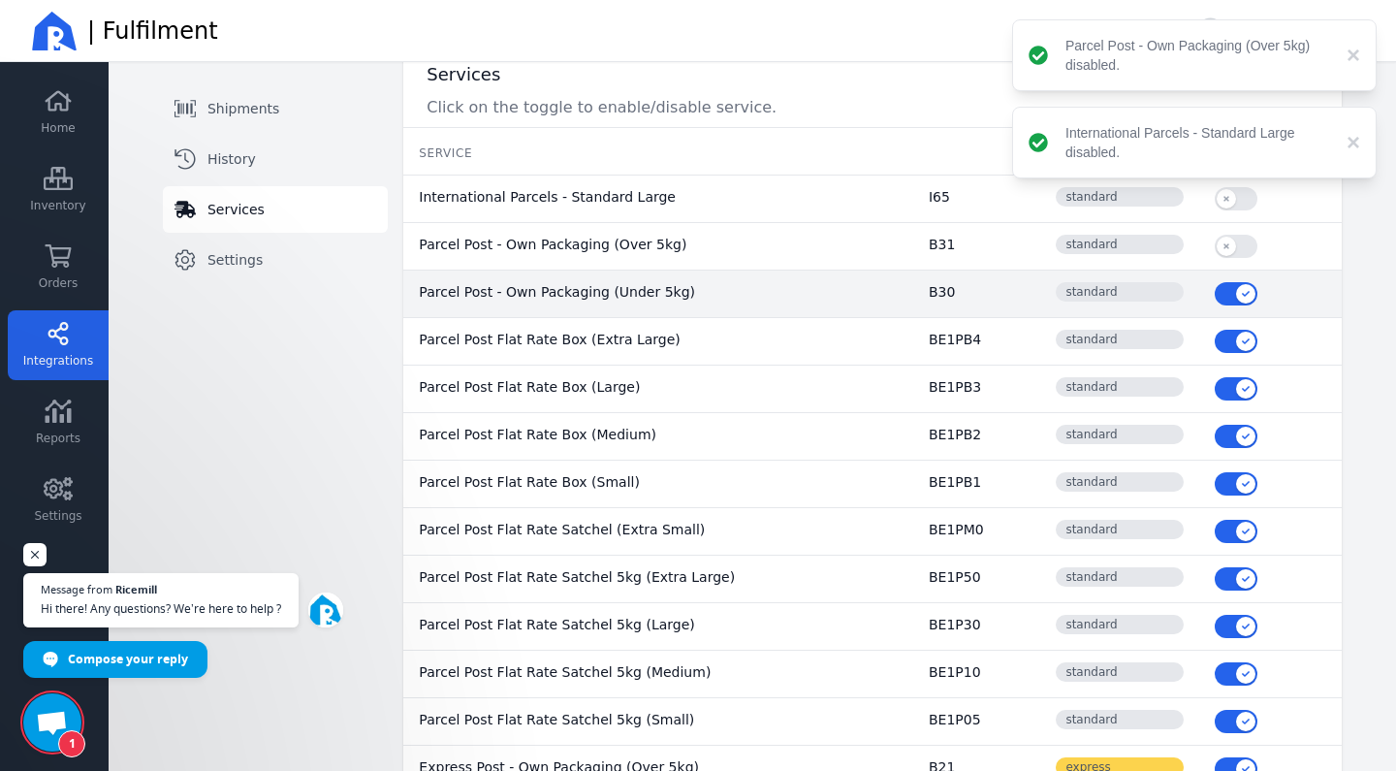
scroll to position [111, 0]
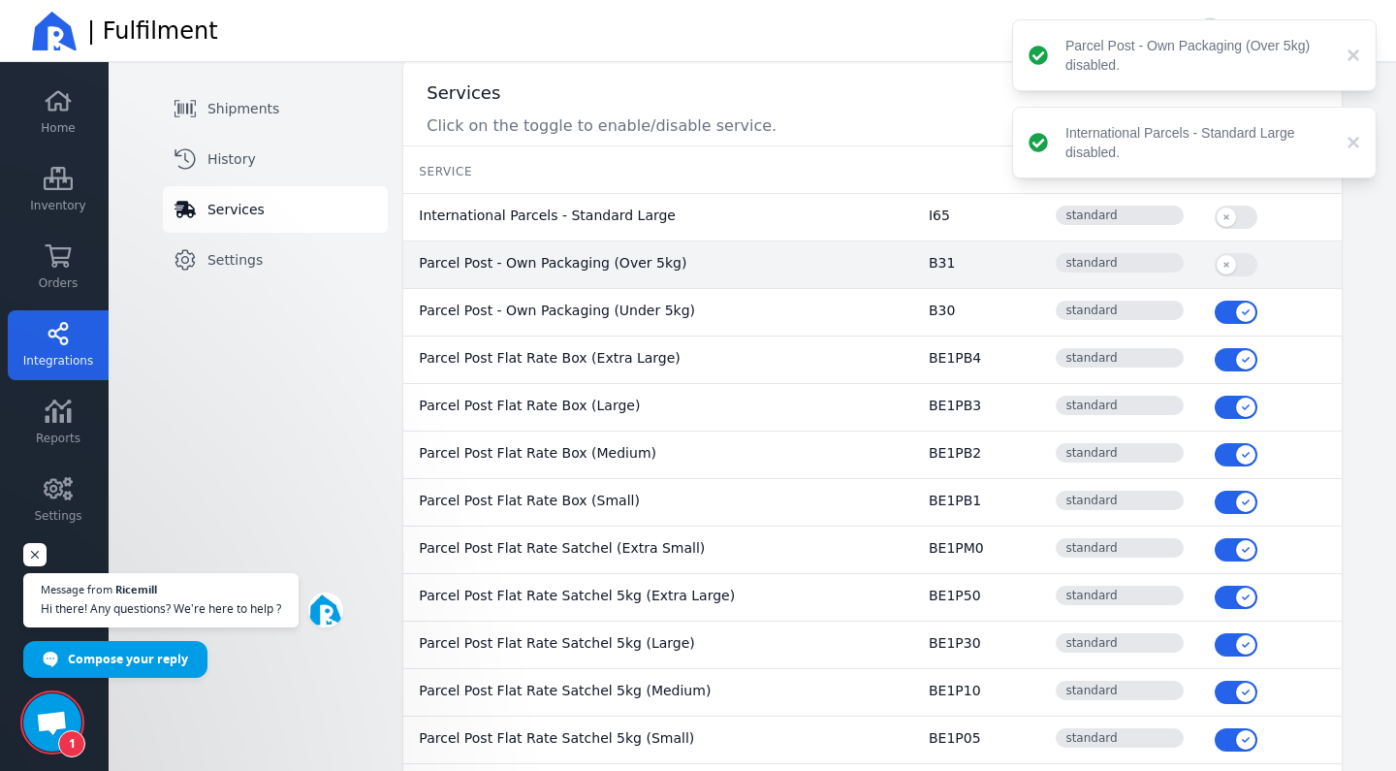
click at [1234, 262] on button "button" at bounding box center [1236, 264] width 43 height 23
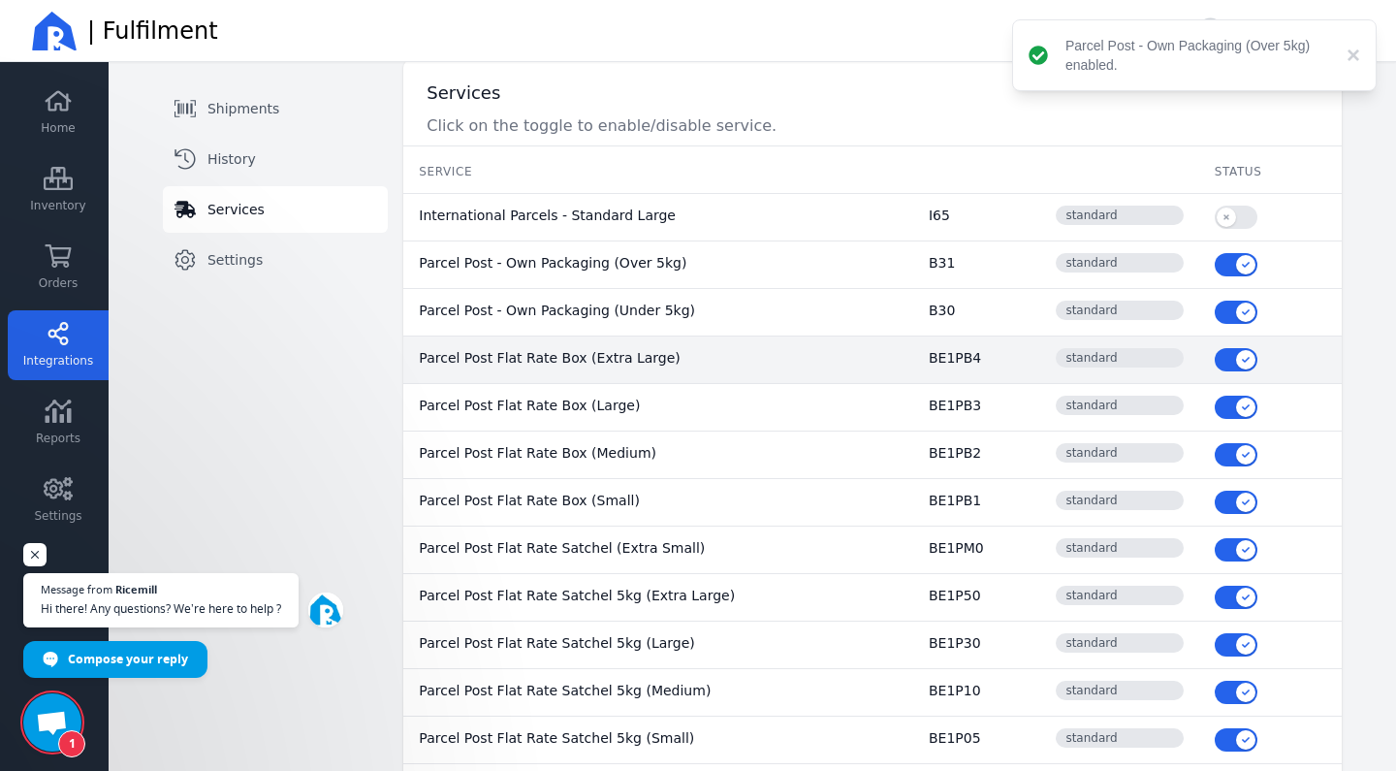
click at [1235, 356] on button "button" at bounding box center [1236, 359] width 43 height 23
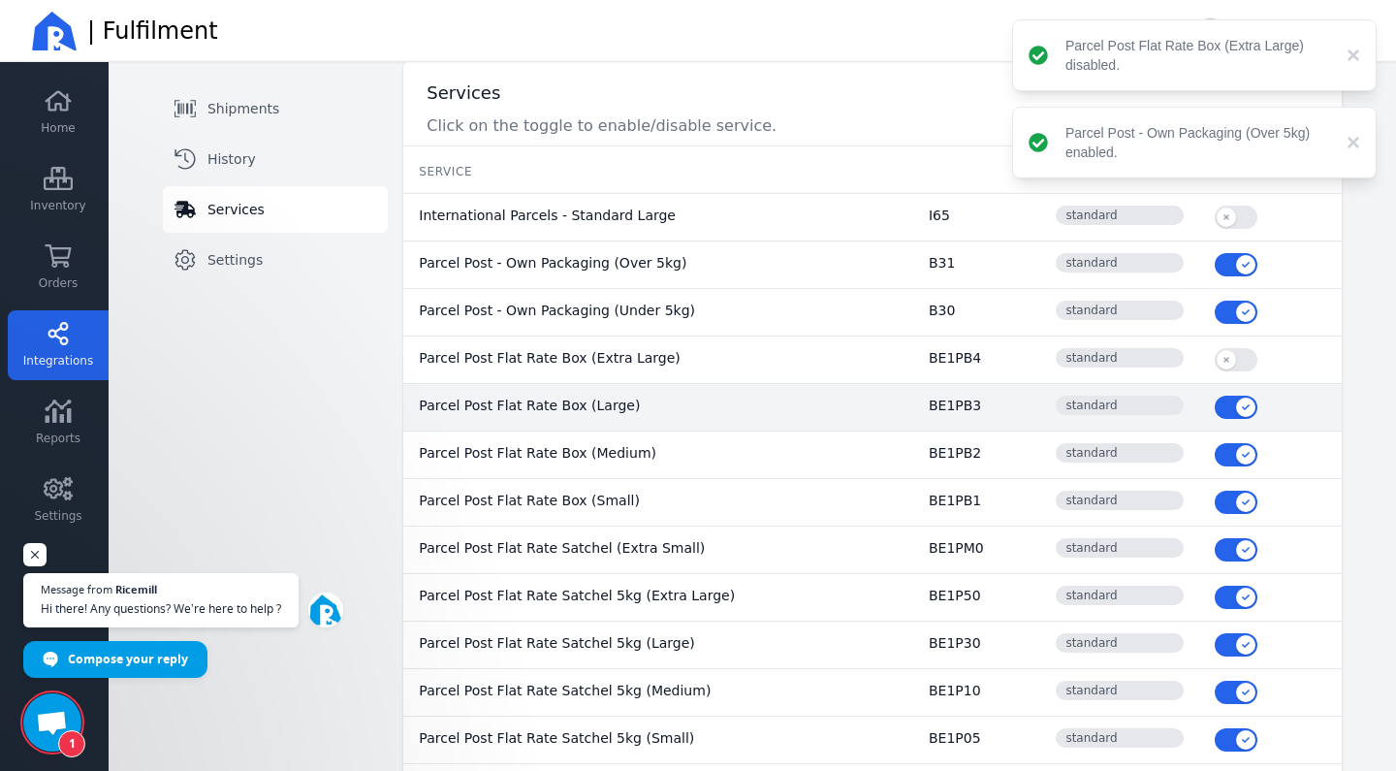
click at [1235, 401] on button "button" at bounding box center [1236, 406] width 43 height 23
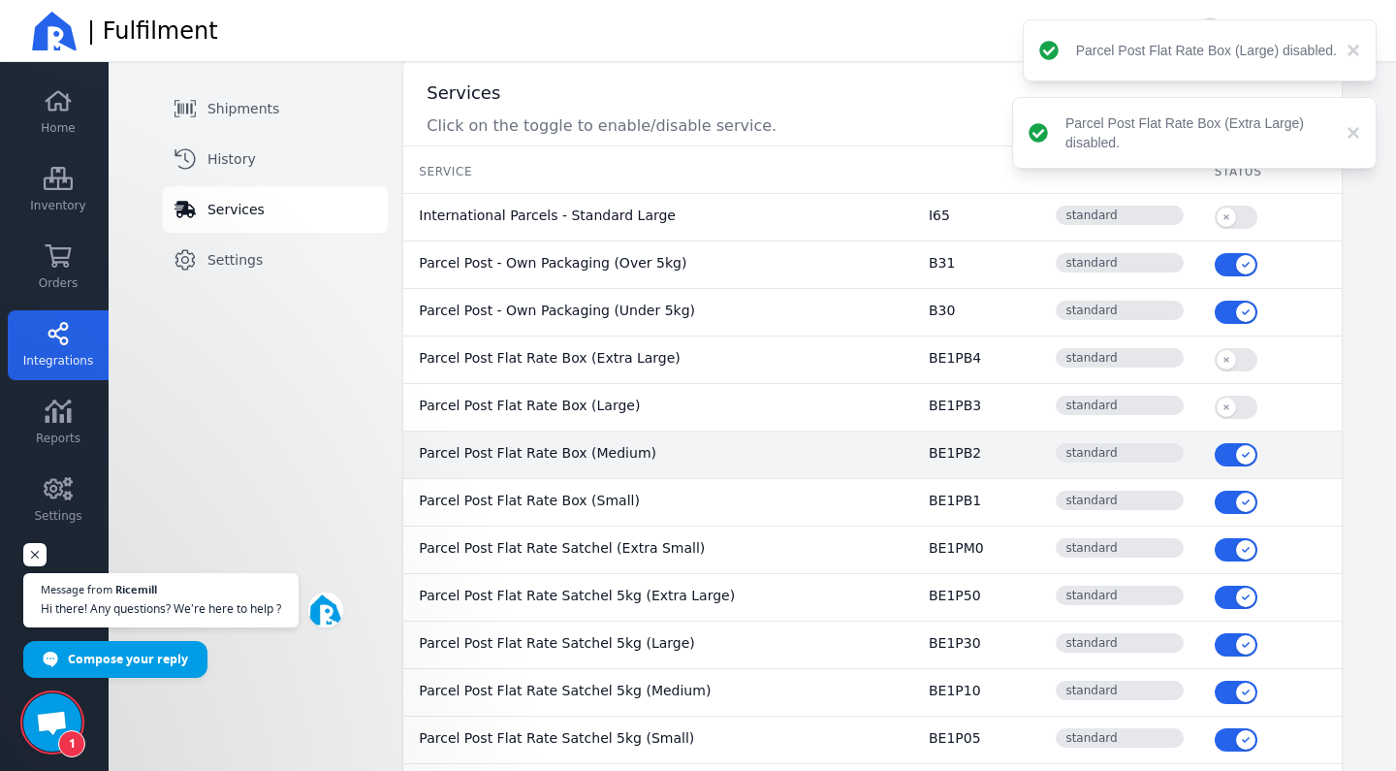
click at [1235, 447] on button "button" at bounding box center [1236, 454] width 43 height 23
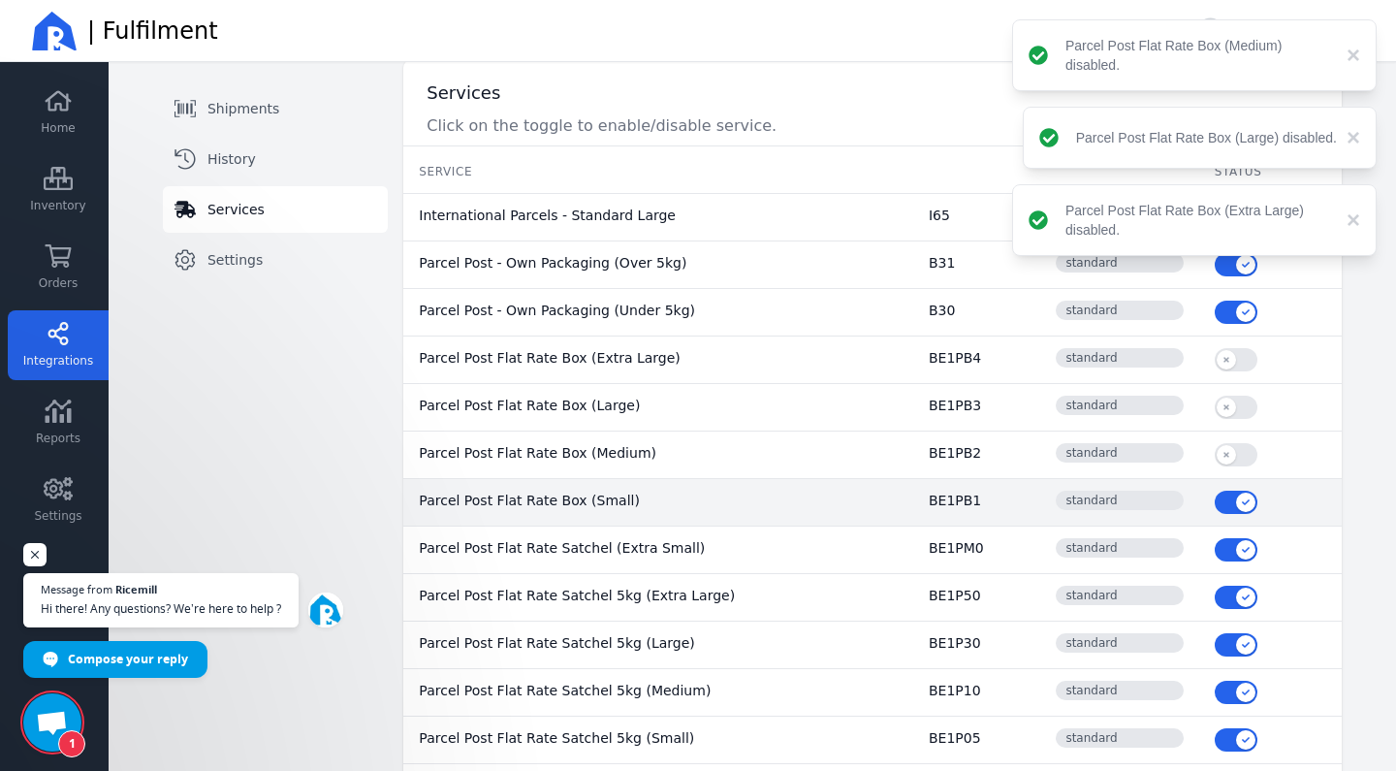
click at [1229, 504] on button "button" at bounding box center [1236, 501] width 43 height 23
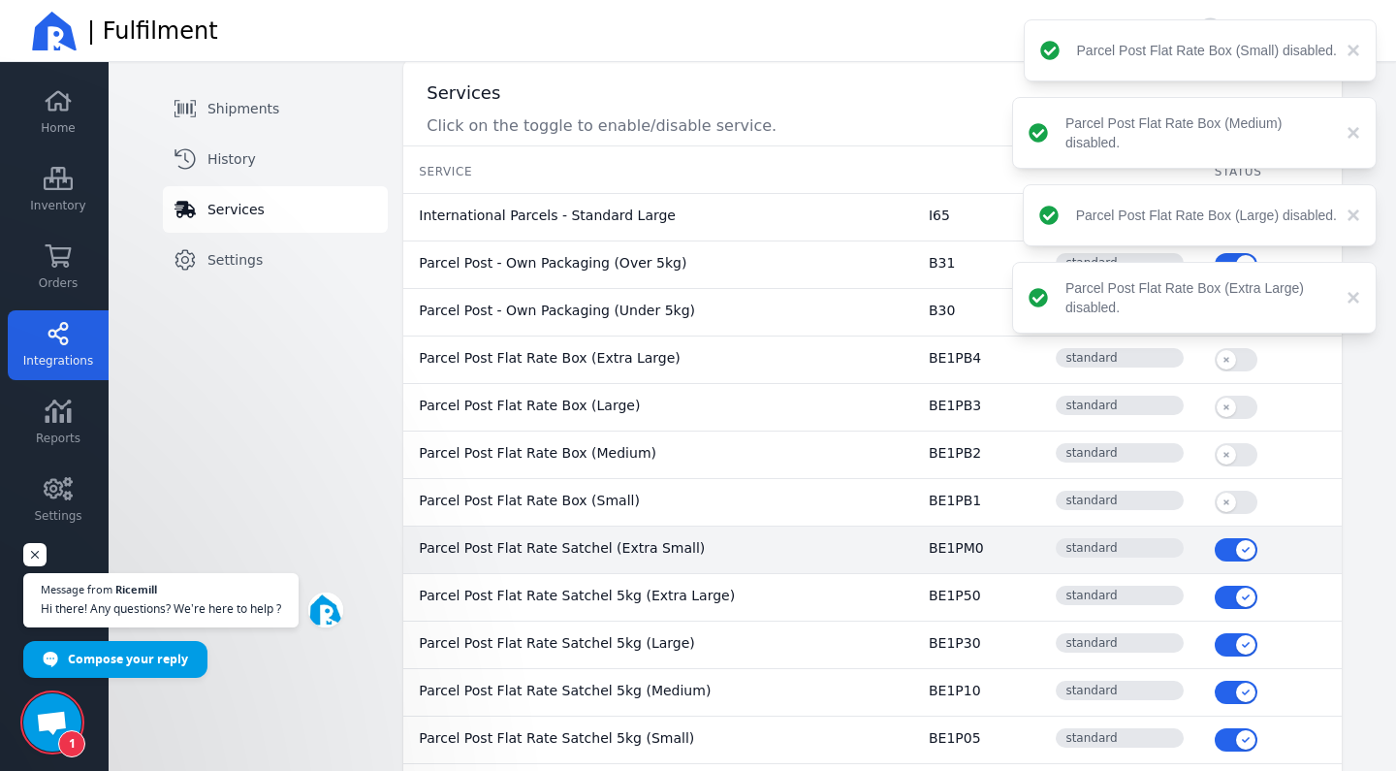
click at [1231, 554] on button "button" at bounding box center [1236, 549] width 43 height 23
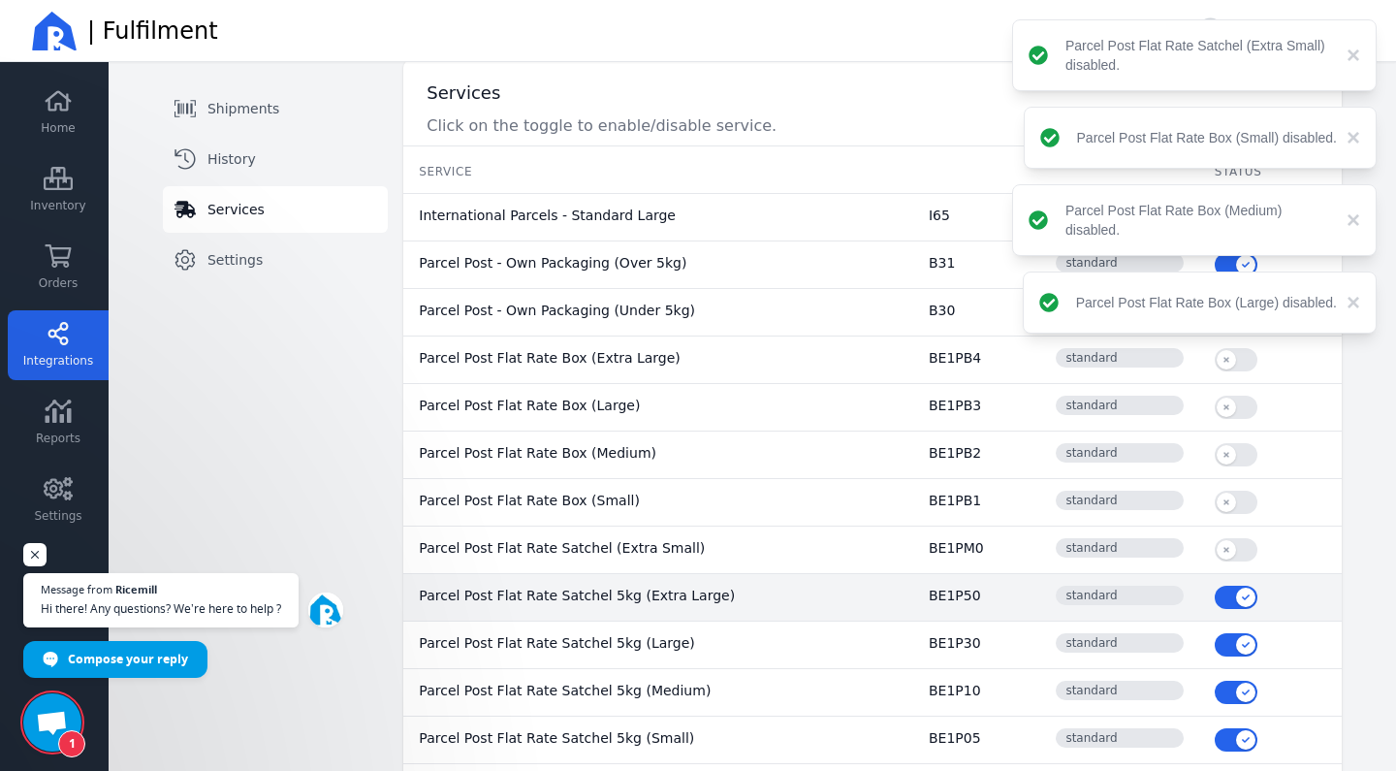
click at [1232, 599] on button "button" at bounding box center [1236, 596] width 43 height 23
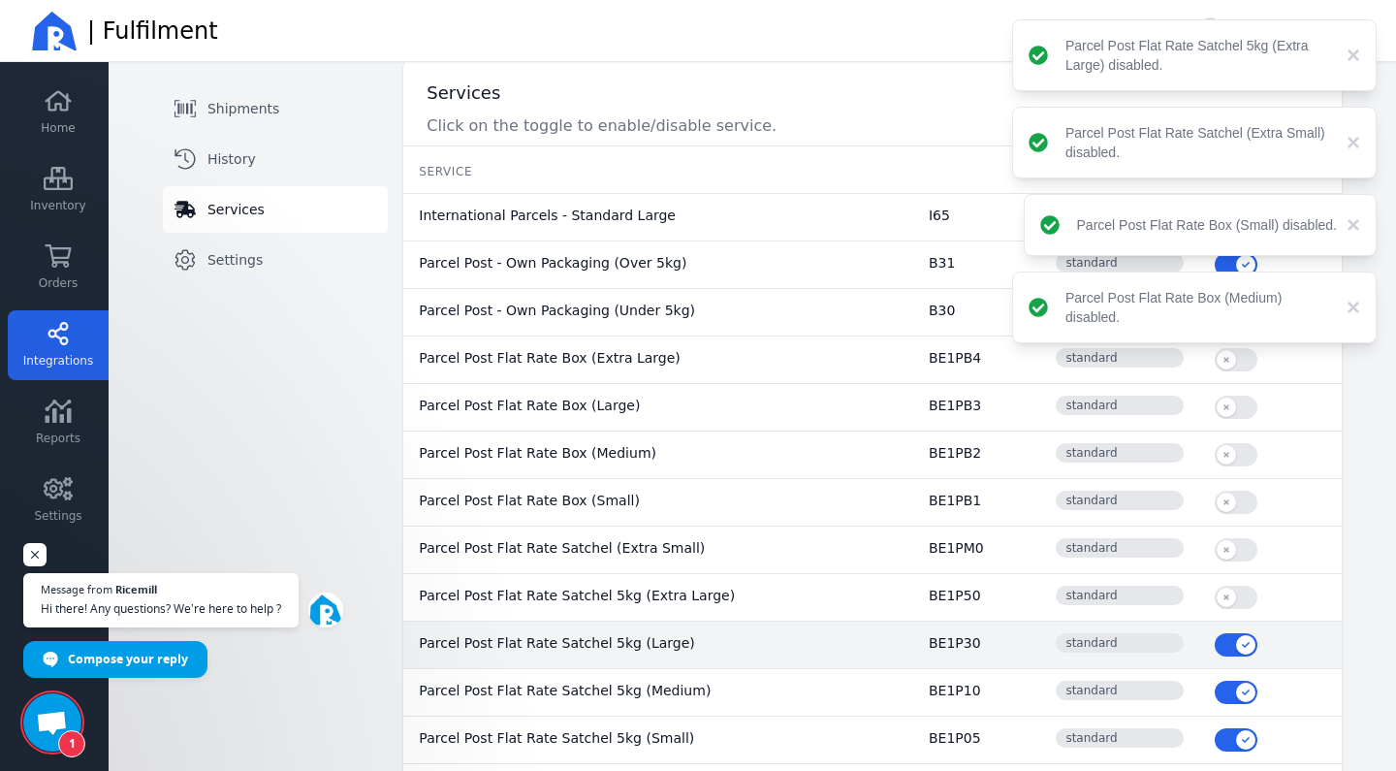
click at [1230, 655] on button "button" at bounding box center [1236, 644] width 43 height 23
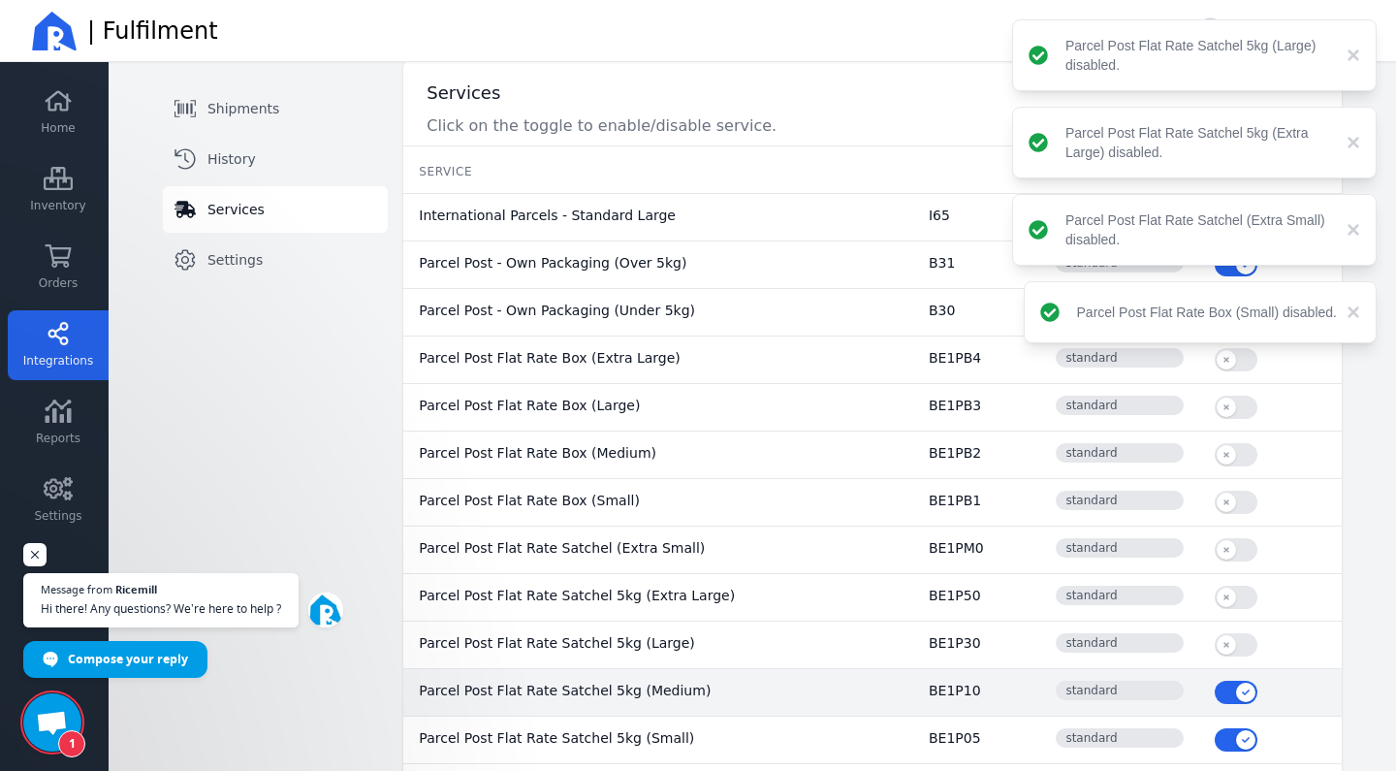
click at [1233, 697] on button "button" at bounding box center [1236, 691] width 43 height 23
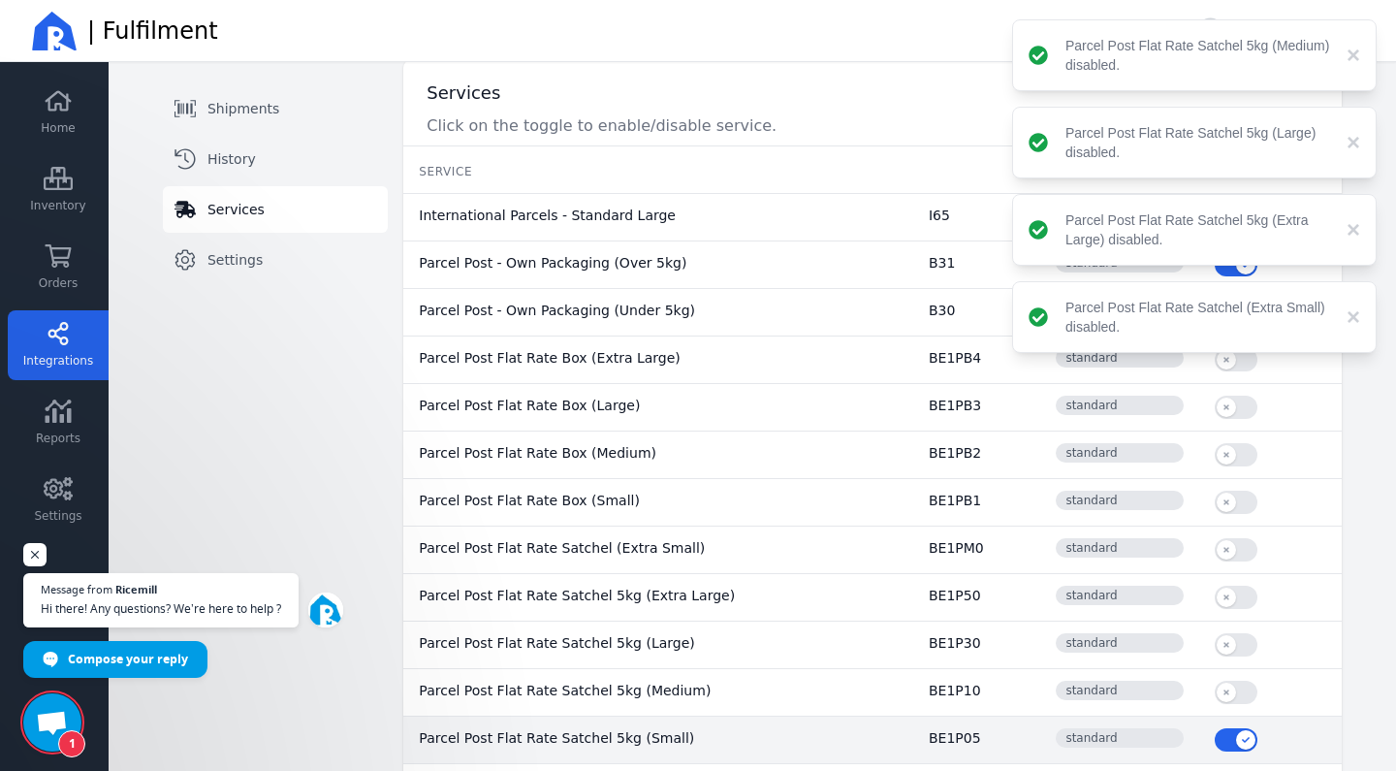
click at [1233, 743] on button "button" at bounding box center [1236, 739] width 43 height 23
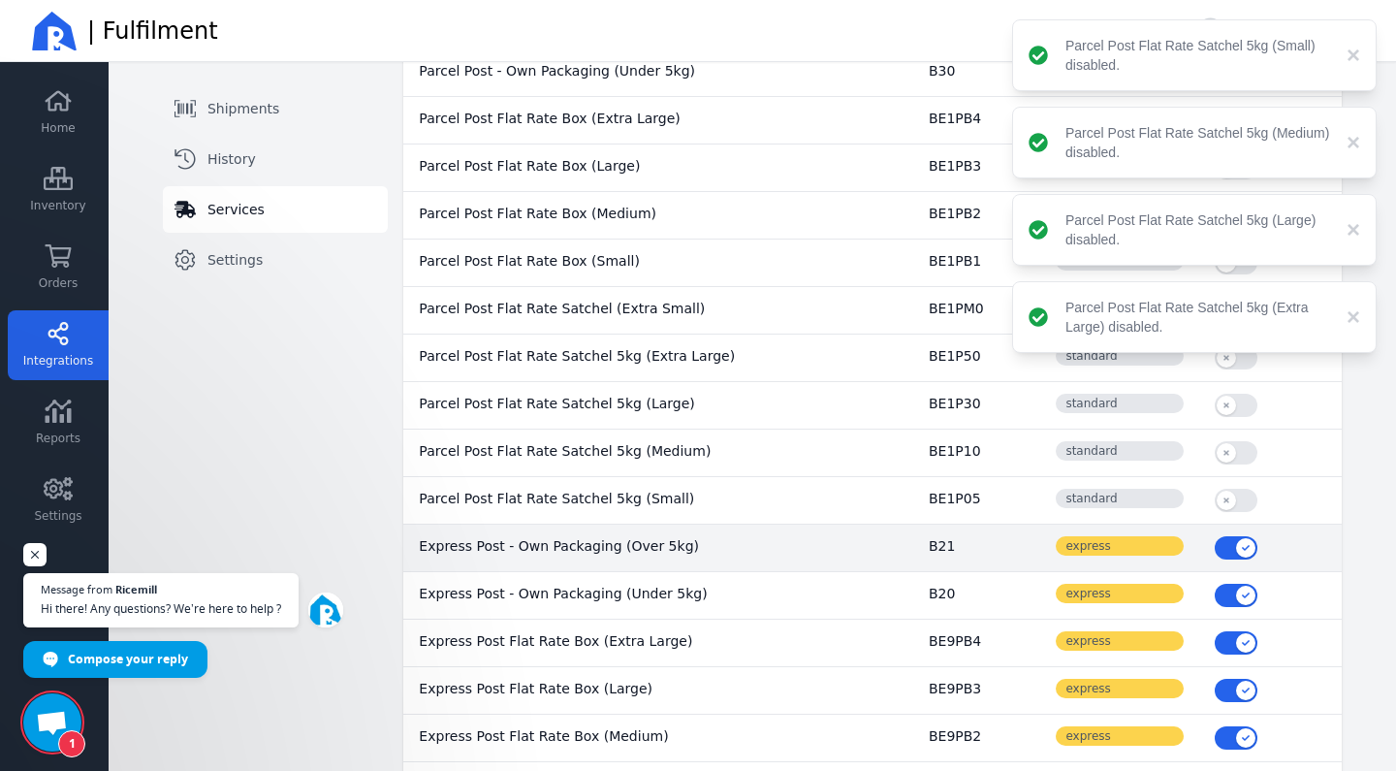
scroll to position [353, 0]
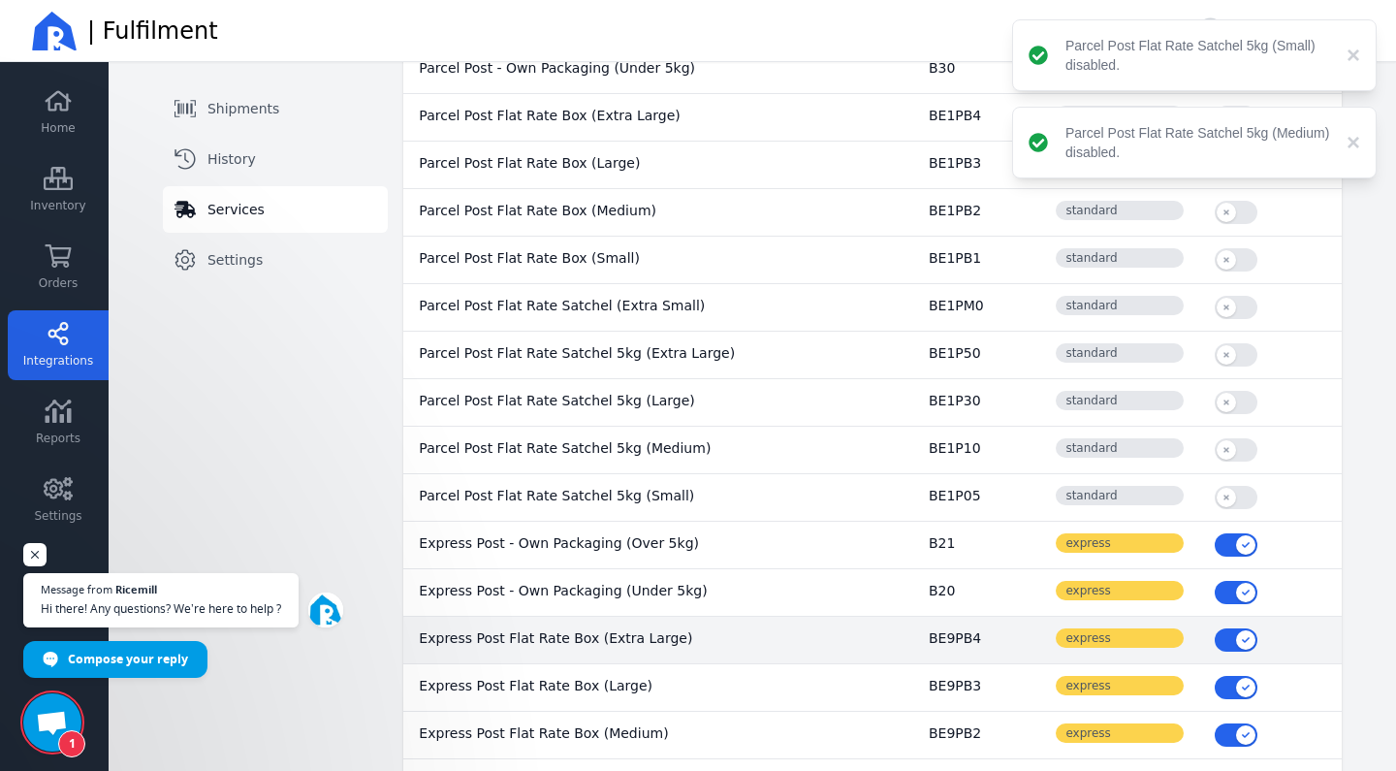
click at [1229, 643] on button "button" at bounding box center [1236, 639] width 43 height 23
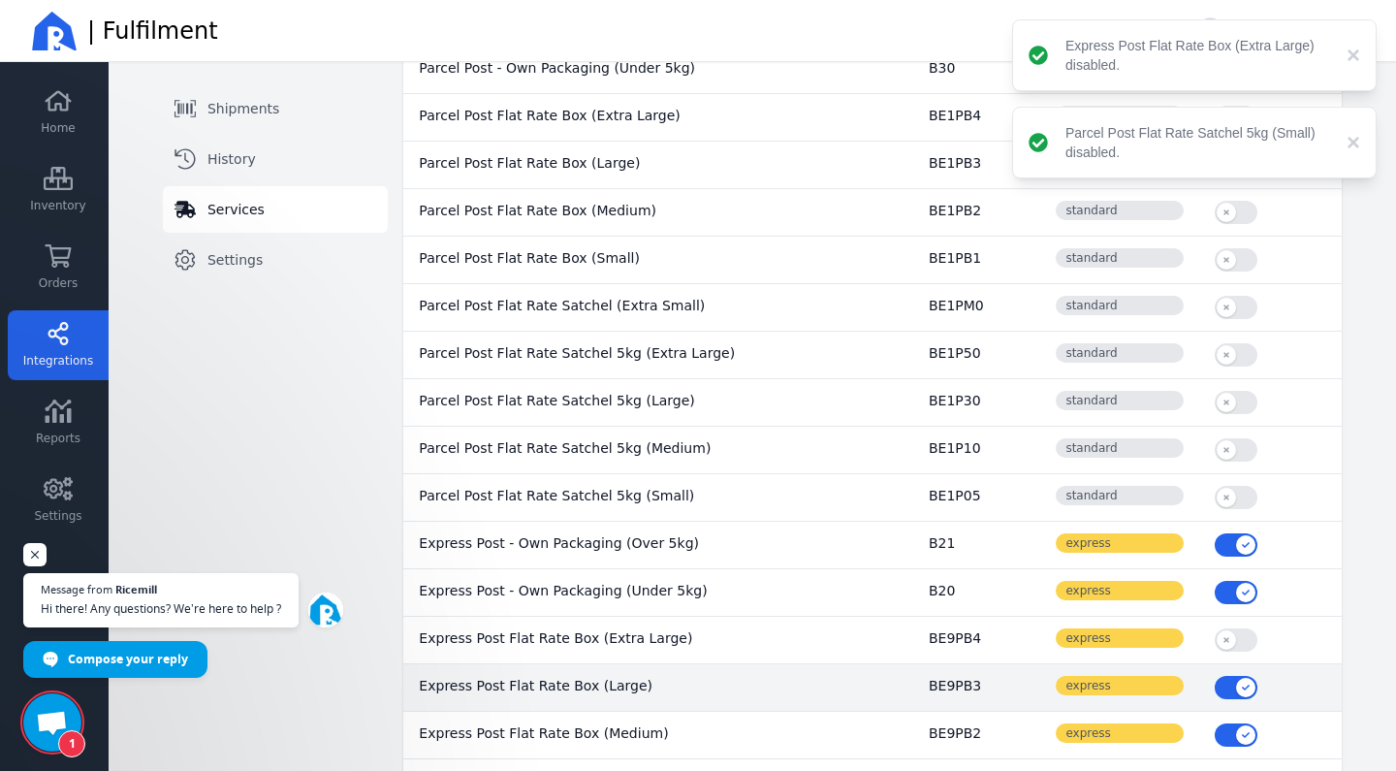
click at [1232, 683] on button "button" at bounding box center [1236, 687] width 43 height 23
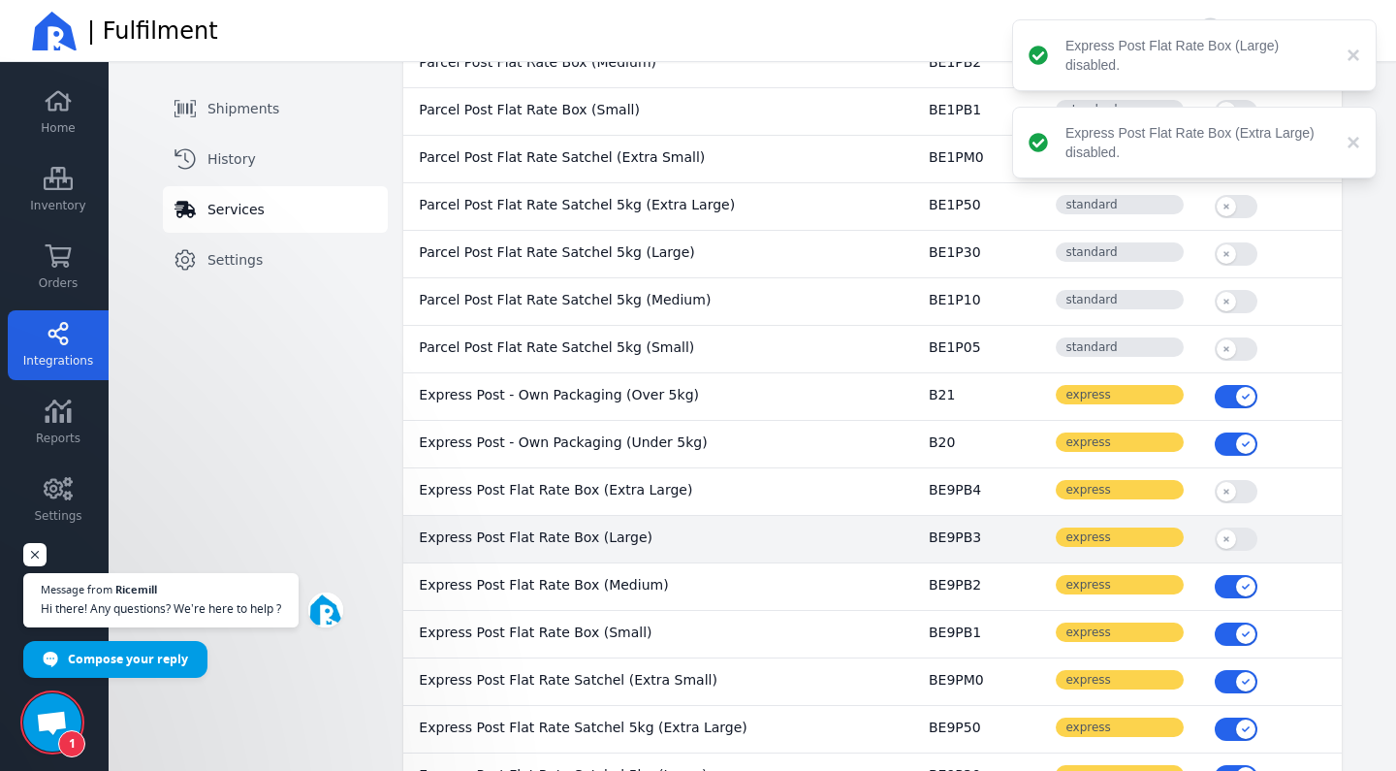
scroll to position [543, 0]
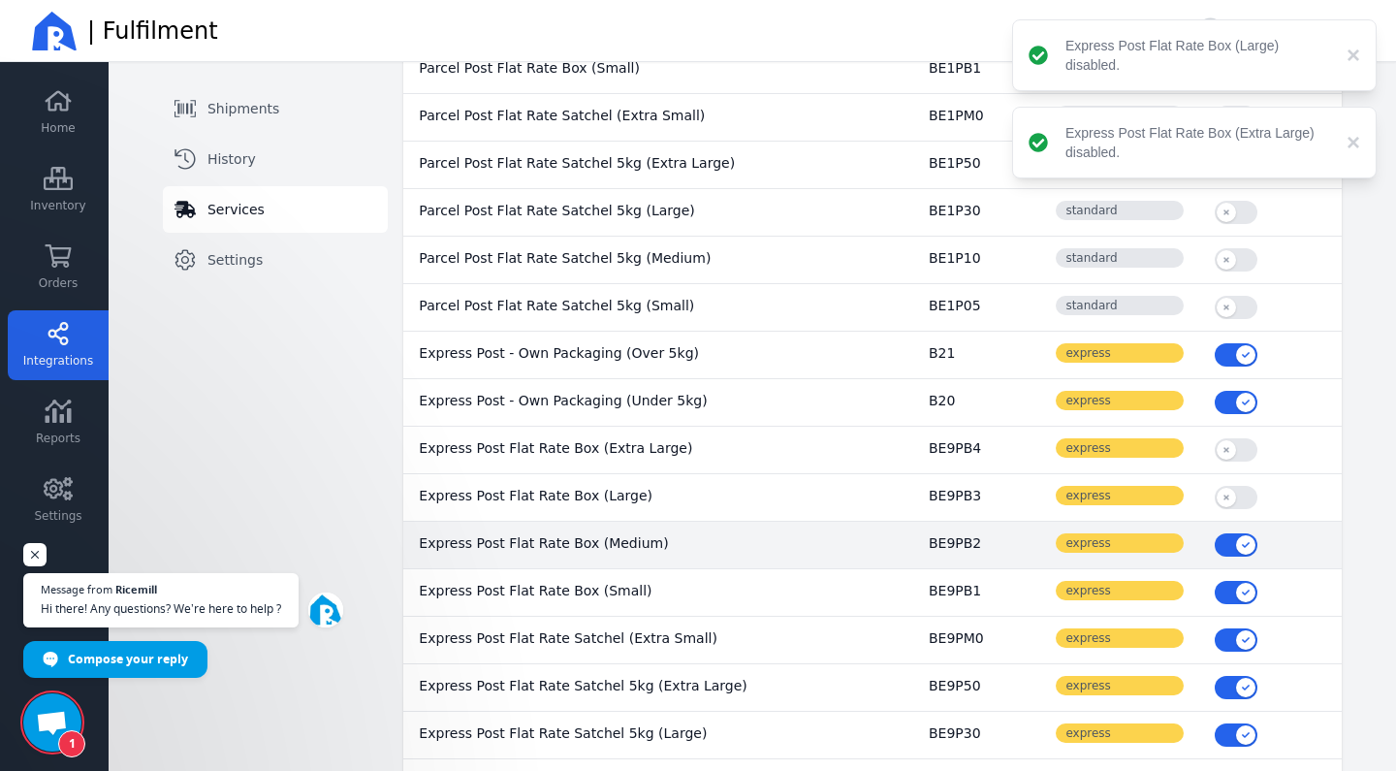
click at [1230, 540] on button "button" at bounding box center [1236, 544] width 43 height 23
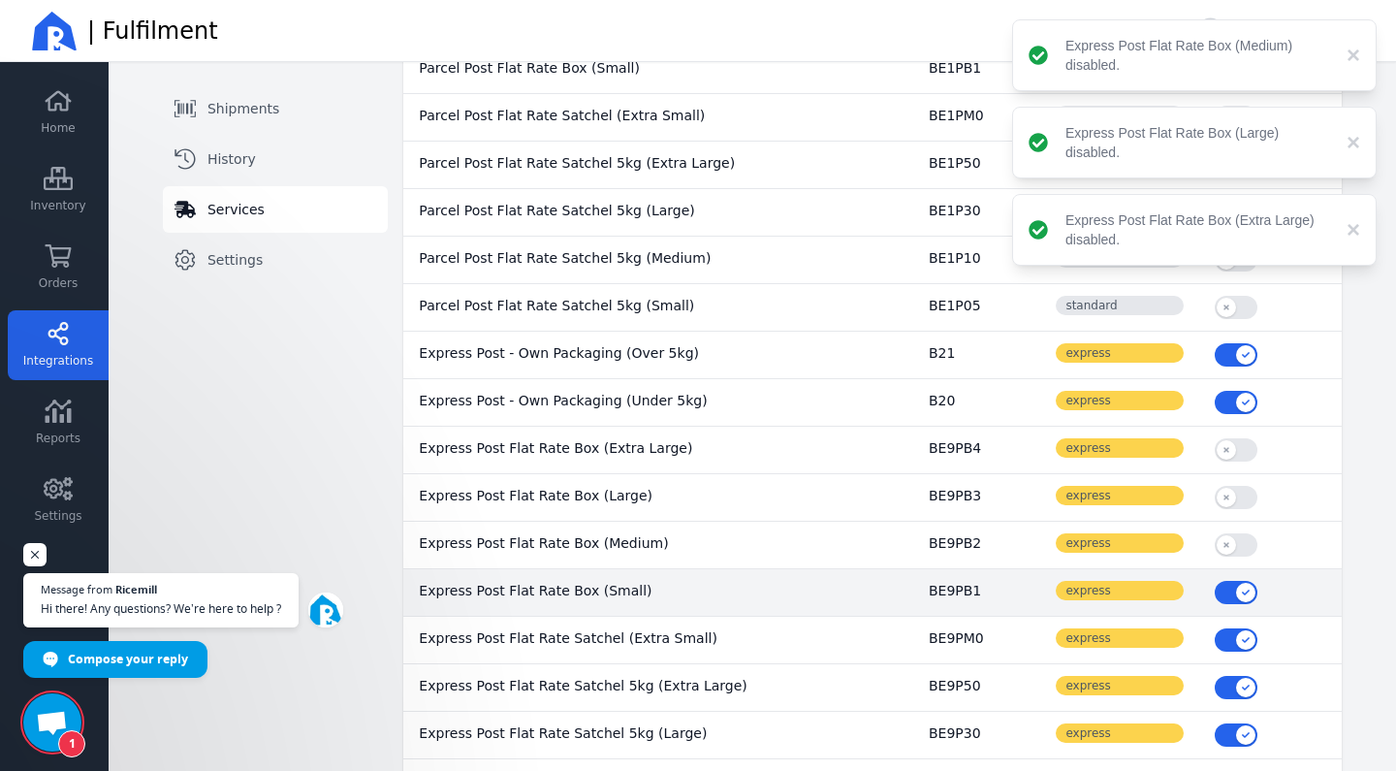
click at [1230, 589] on button "button" at bounding box center [1236, 592] width 43 height 23
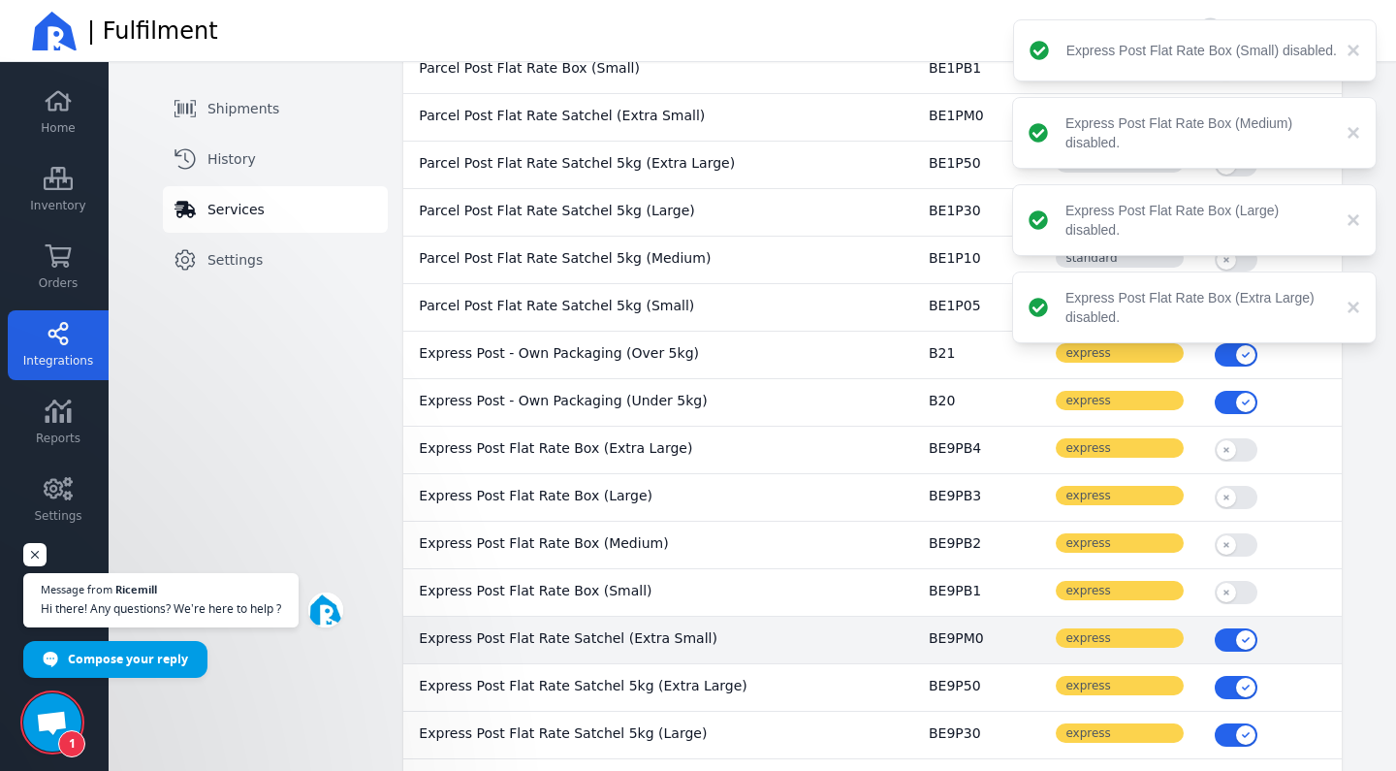
click at [1230, 639] on button "button" at bounding box center [1236, 639] width 43 height 23
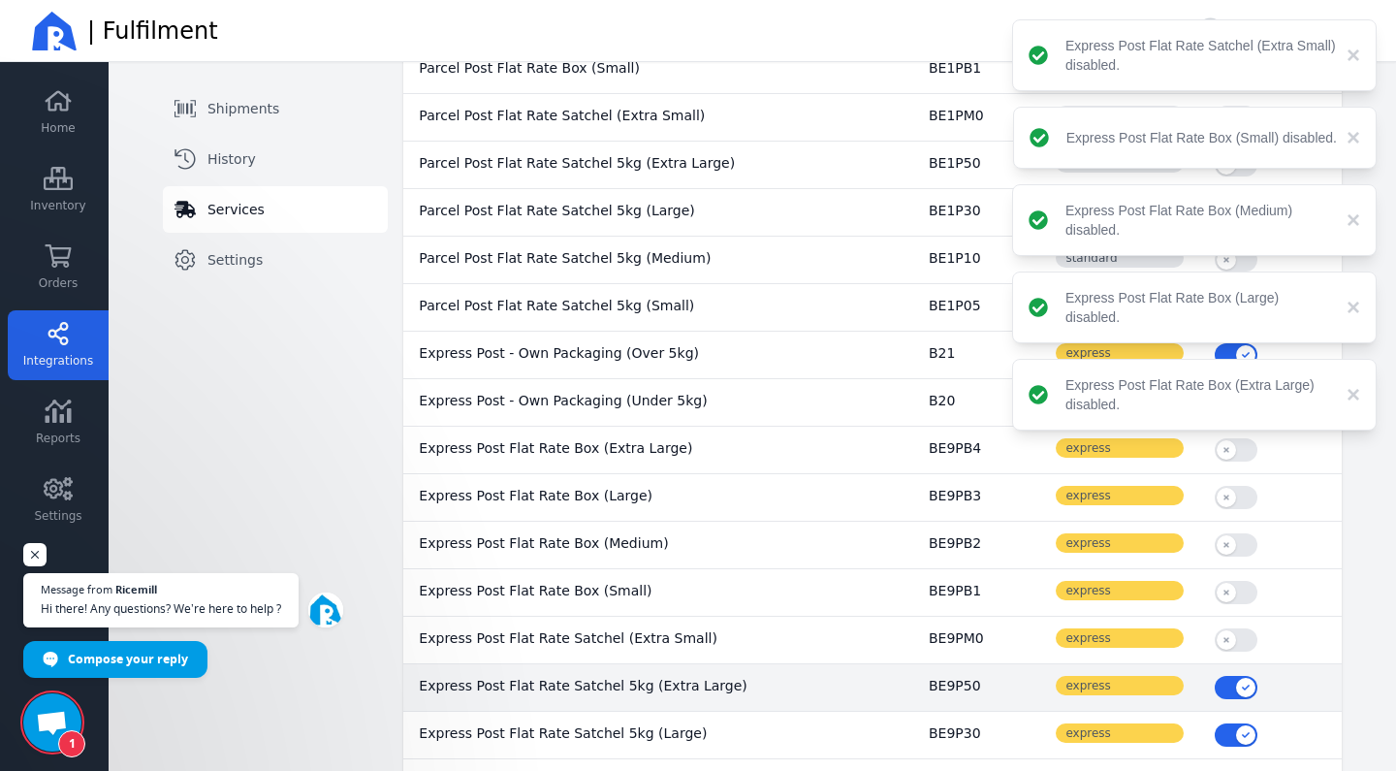
click at [1229, 693] on button "button" at bounding box center [1236, 687] width 43 height 23
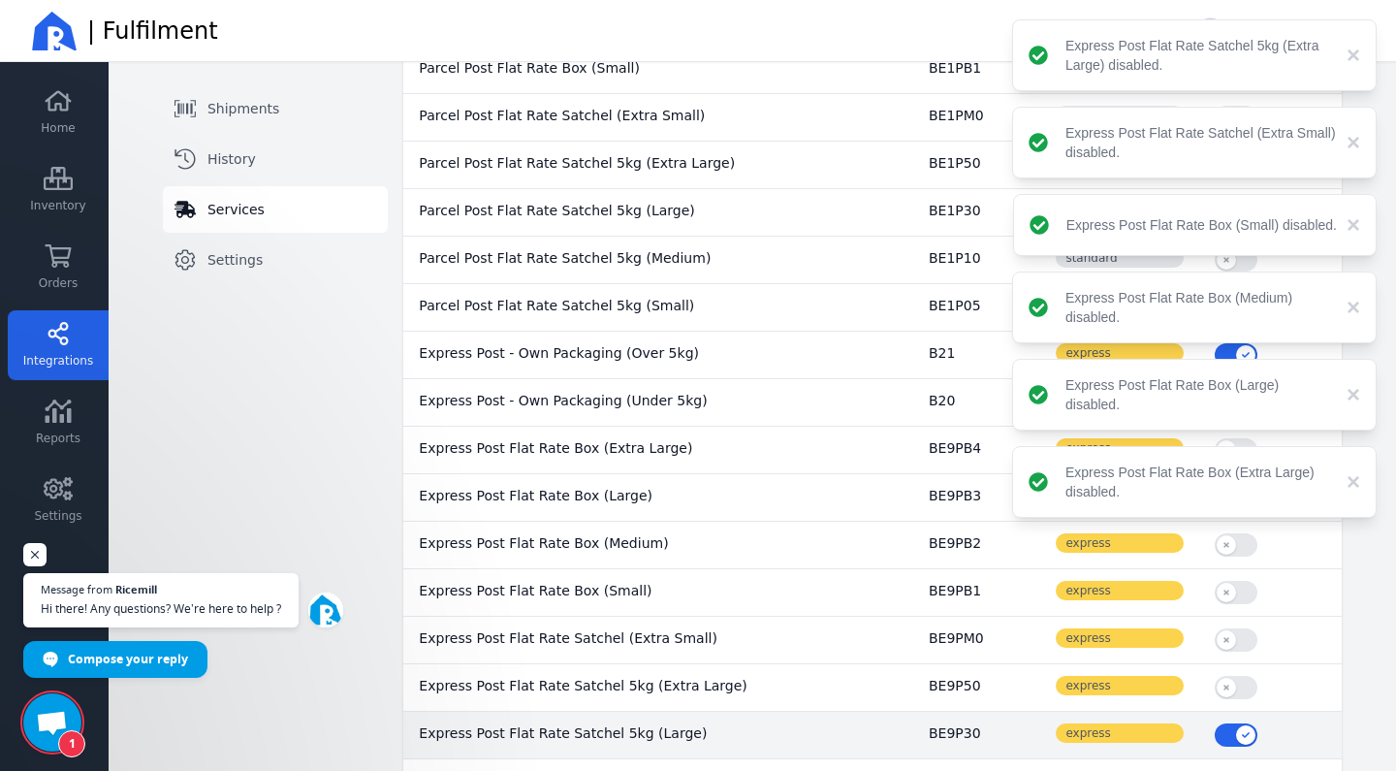
click at [1230, 733] on button "button" at bounding box center [1236, 734] width 43 height 23
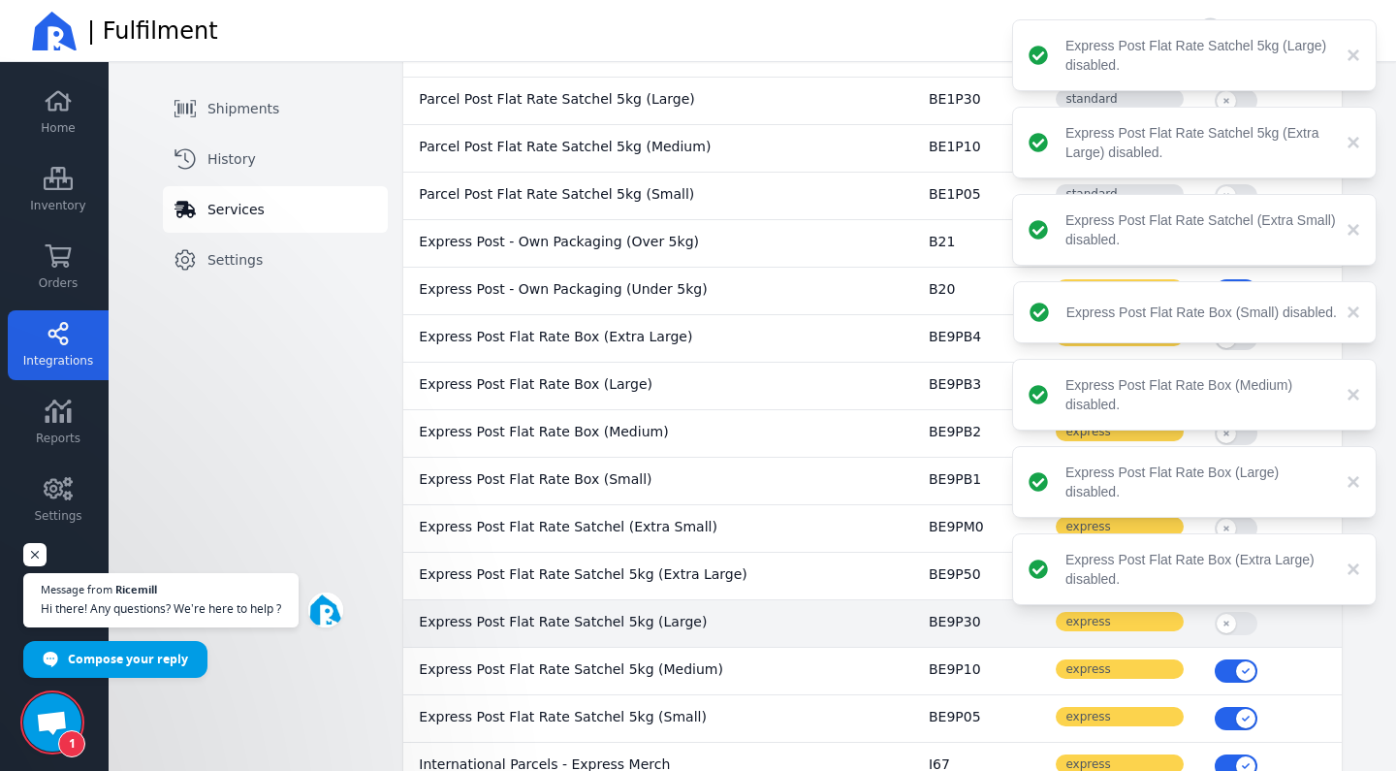
scroll to position [670, 0]
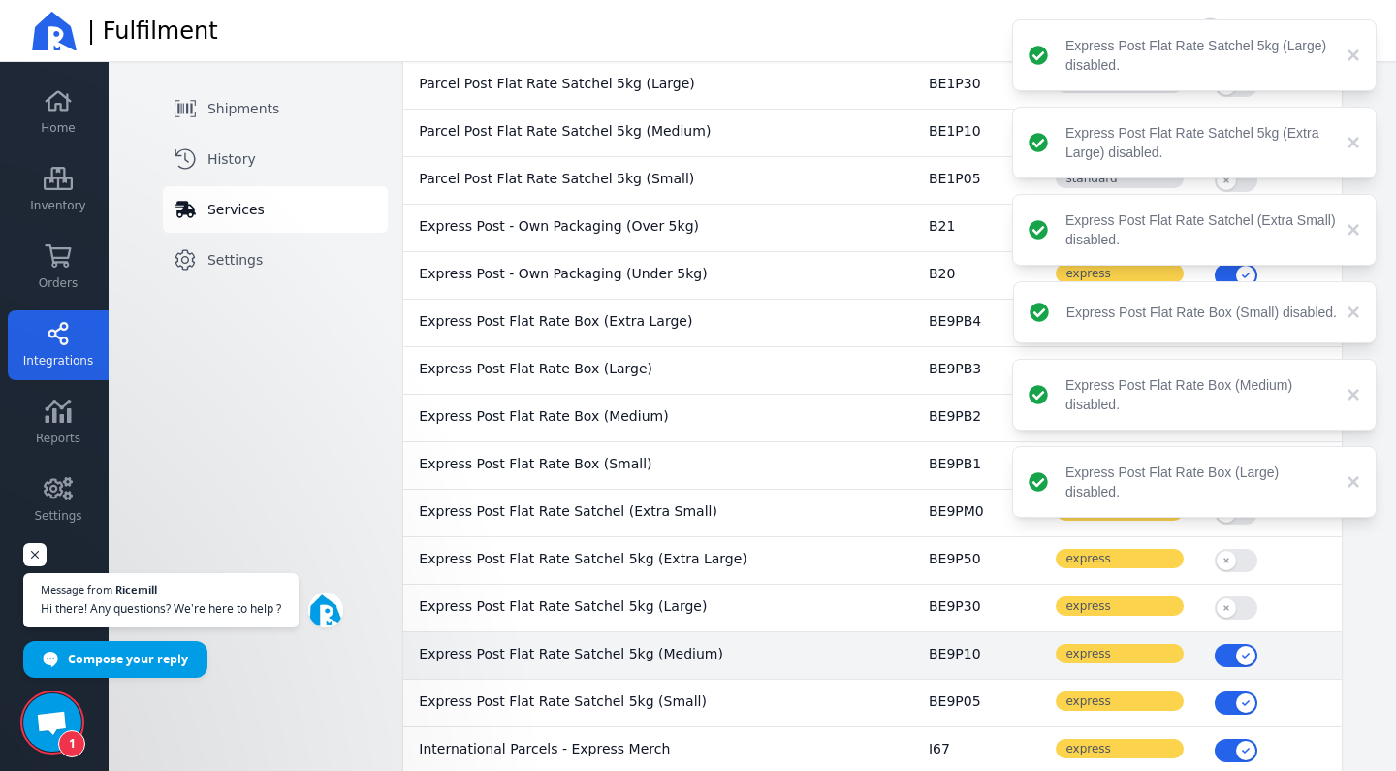
click at [1241, 654] on button "button" at bounding box center [1236, 655] width 43 height 23
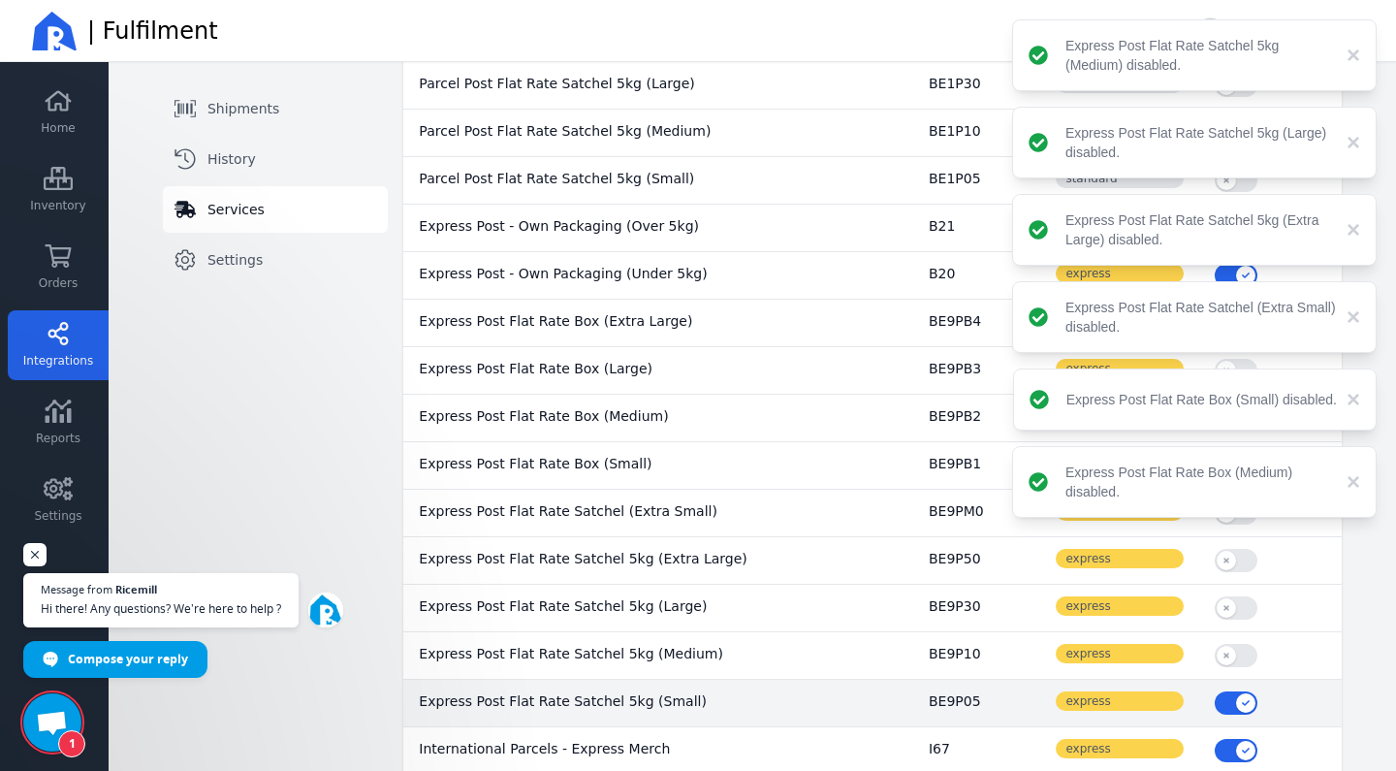
click at [1237, 694] on button "button" at bounding box center [1236, 702] width 43 height 23
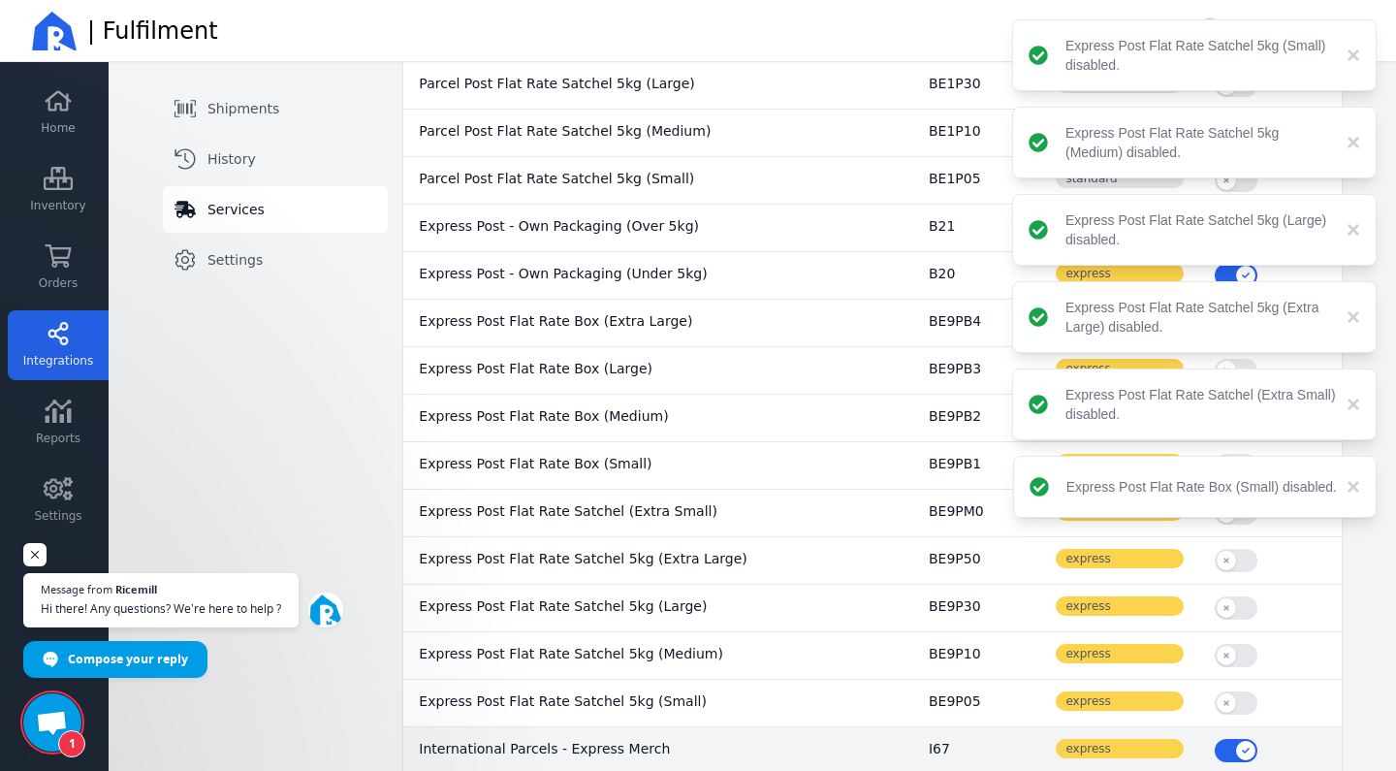
click at [1237, 753] on button "button" at bounding box center [1236, 750] width 43 height 23
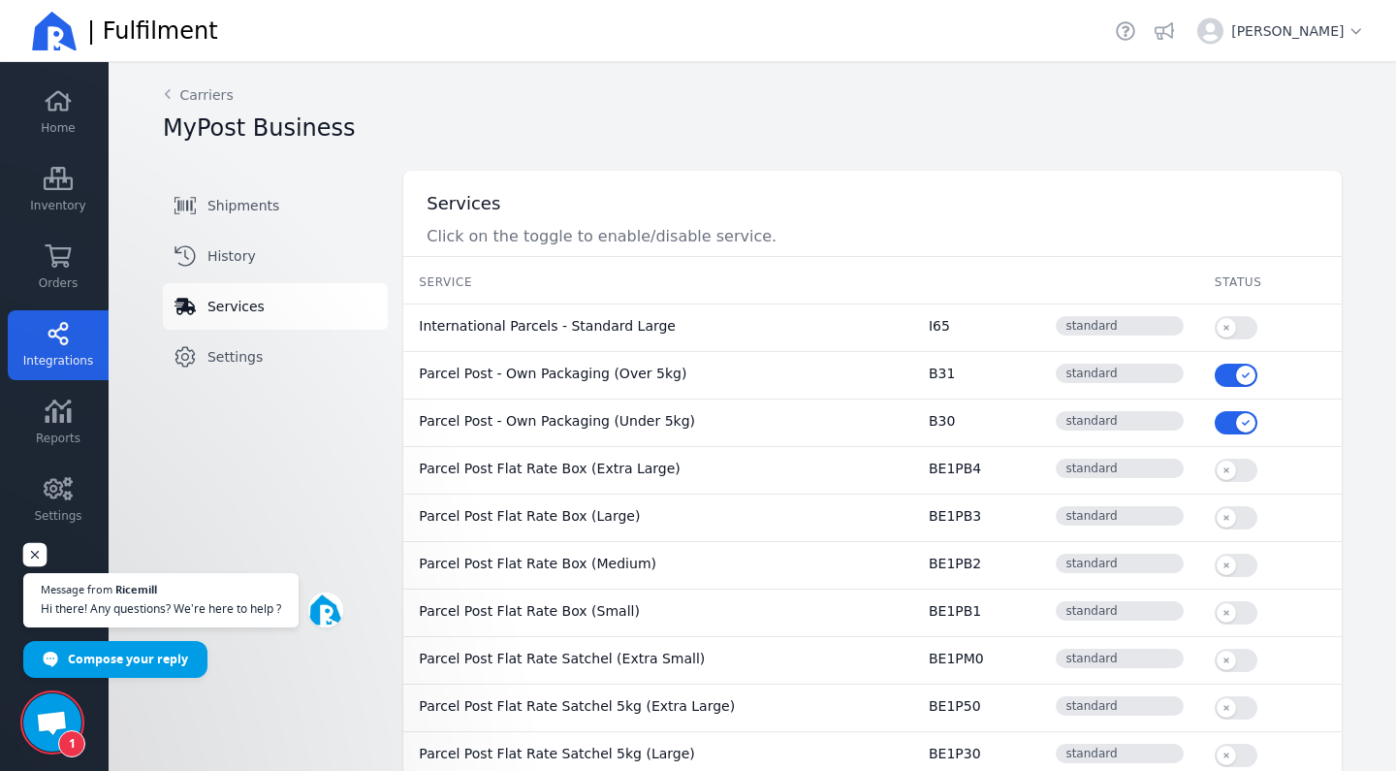
scroll to position [0, 0]
click at [33, 553] on span "Open chat" at bounding box center [35, 555] width 24 height 24
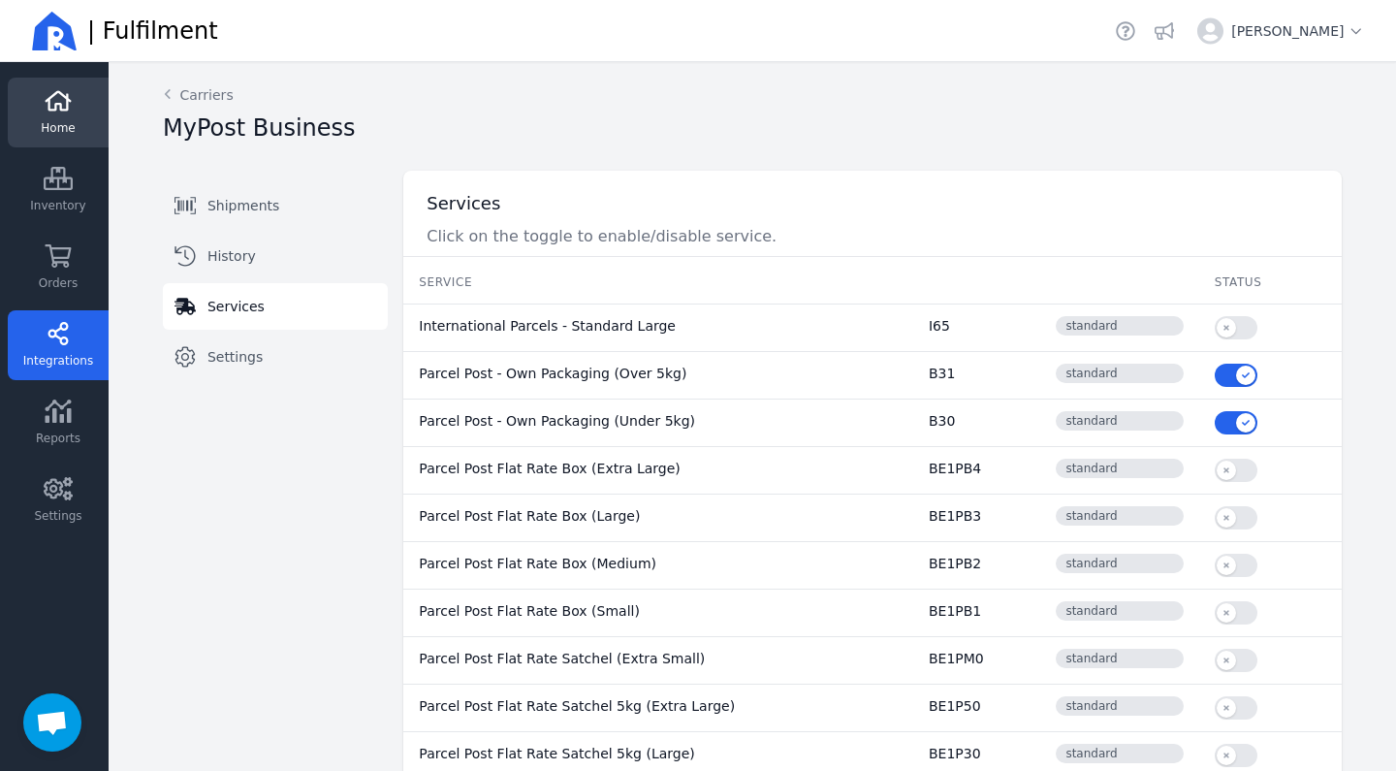
click at [54, 99] on icon at bounding box center [58, 100] width 29 height 23
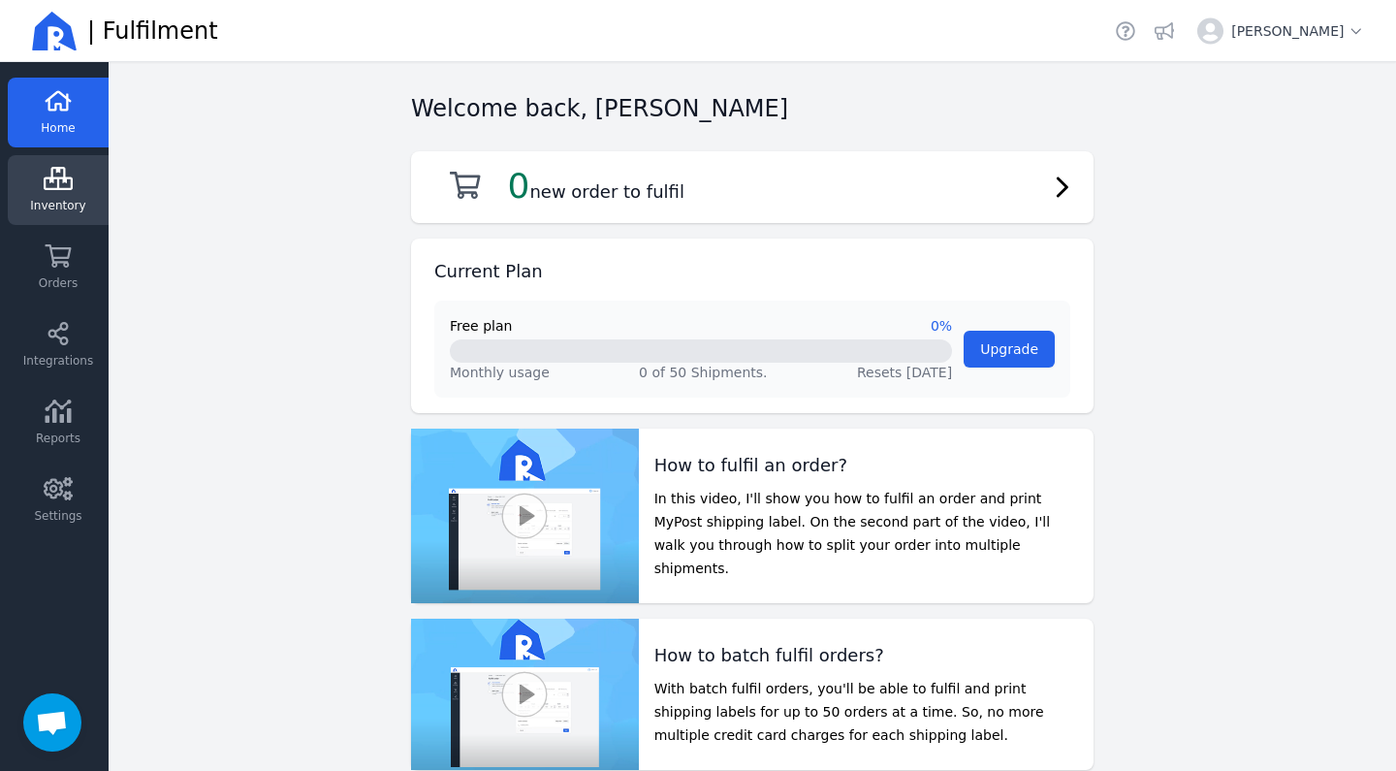
click at [64, 182] on icon at bounding box center [58, 178] width 29 height 23
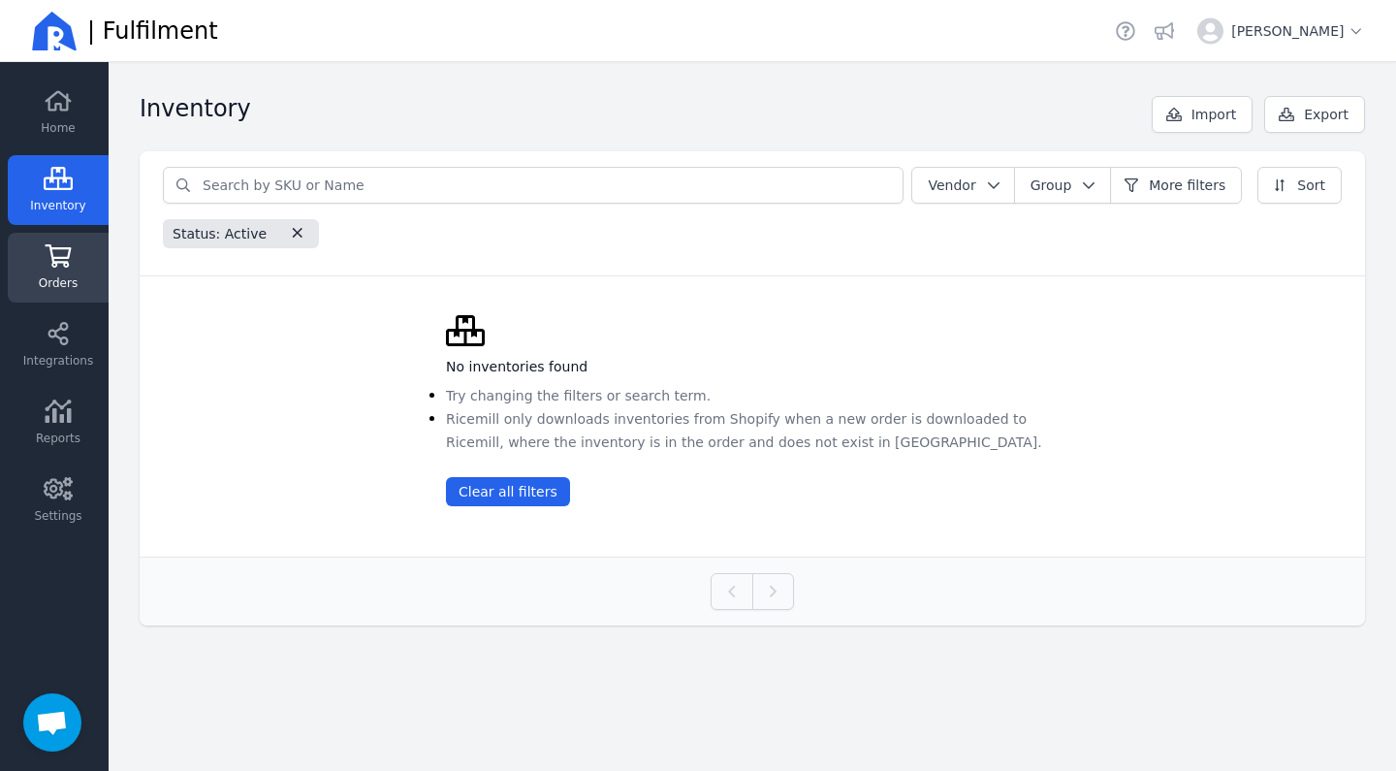
click at [79, 264] on link "Orders" at bounding box center [58, 268] width 101 height 70
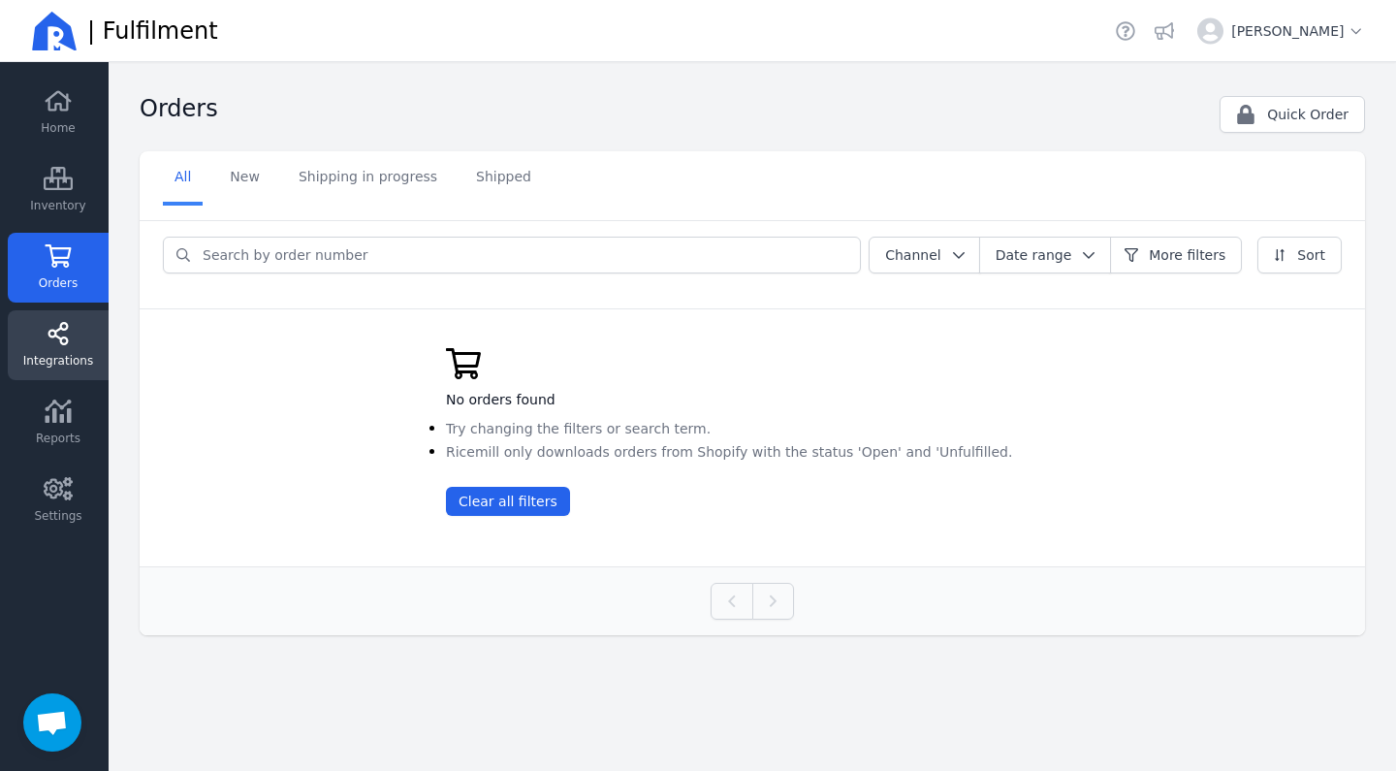
click at [52, 349] on link "Integrations" at bounding box center [58, 345] width 101 height 70
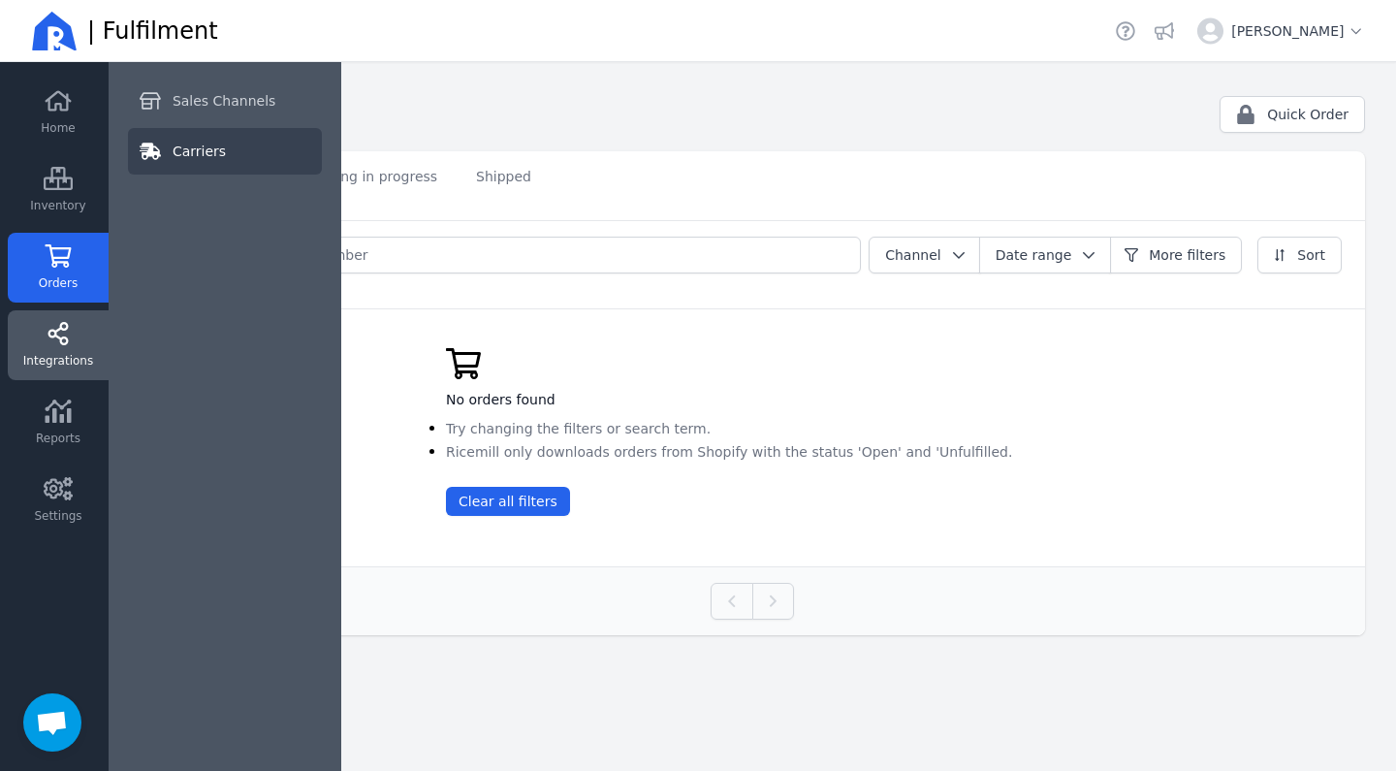
click at [189, 143] on span "Carriers" at bounding box center [199, 151] width 53 height 19
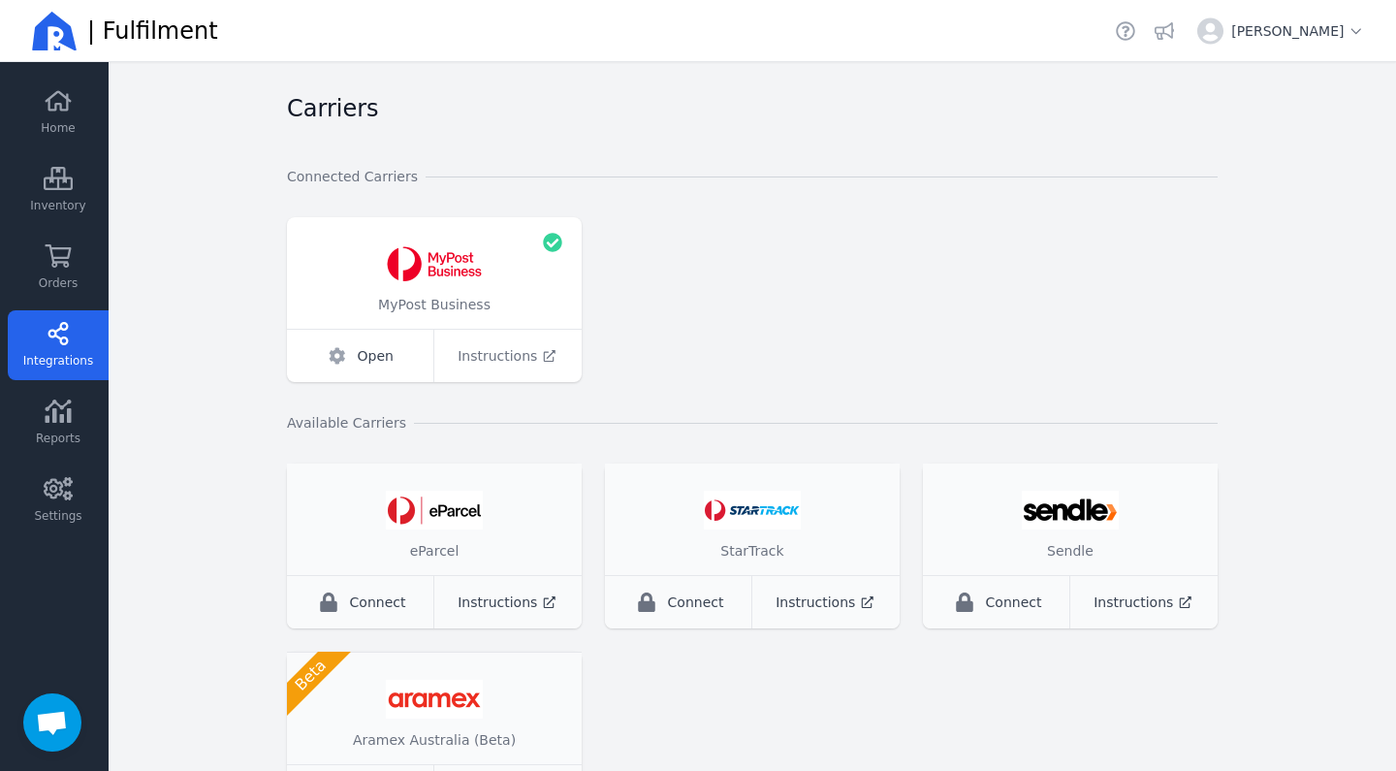
click at [506, 358] on span "Instructions" at bounding box center [497, 355] width 79 height 19
click at [71, 111] on icon at bounding box center [58, 100] width 29 height 23
